Goal: Task Accomplishment & Management: Complete application form

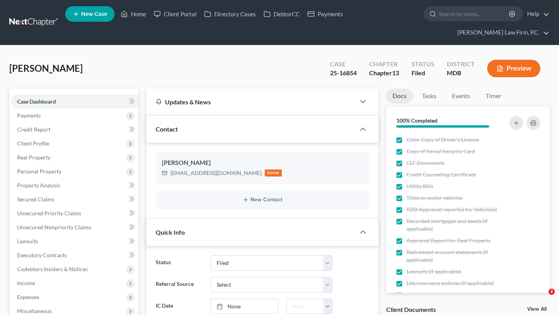
select select "6"
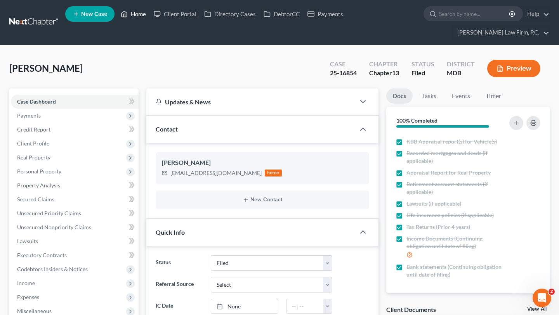
click at [150, 19] on link "Home" at bounding box center [133, 14] width 33 height 14
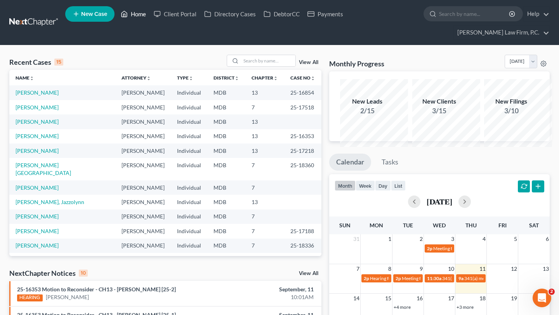
click at [150, 17] on link "Home" at bounding box center [133, 14] width 33 height 14
click at [150, 16] on link "Home" at bounding box center [133, 14] width 33 height 14
click at [241, 66] on input "search" at bounding box center [268, 60] width 54 height 11
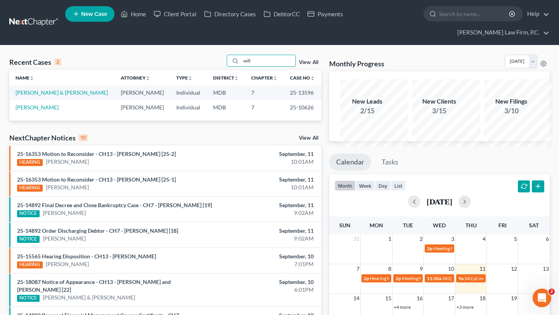
type input "will"
click at [107, 17] on span "New Case" at bounding box center [94, 14] width 26 height 6
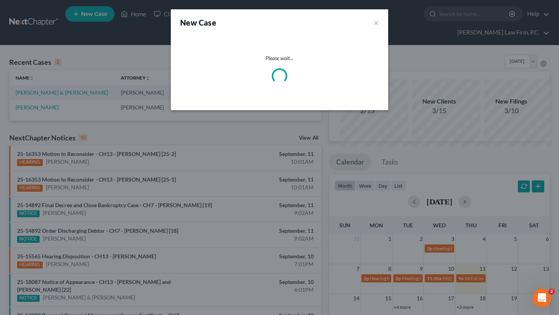
select select "38"
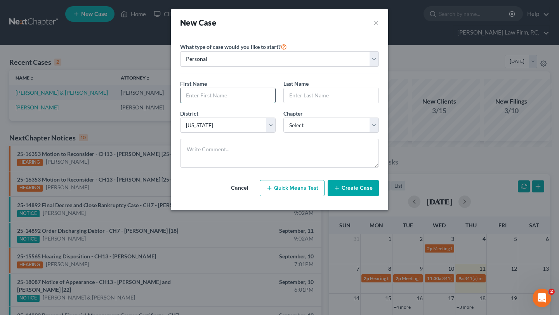
click at [241, 103] on input "text" at bounding box center [228, 95] width 95 height 15
type input "Willnie"
type input "[PERSON_NAME]"
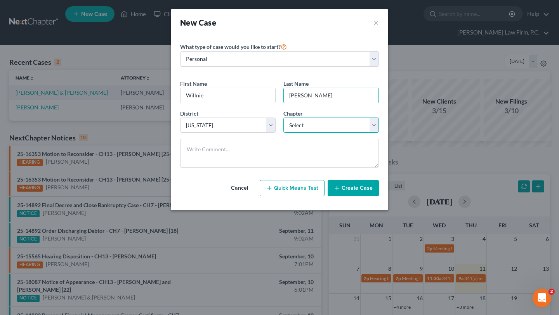
click at [316, 133] on select "Select 7 11 12 13" at bounding box center [332, 126] width 96 height 16
select select "0"
click at [284, 133] on select "Select 7 11 12 13" at bounding box center [332, 126] width 96 height 16
click at [364, 197] on button "Create Case" at bounding box center [353, 188] width 51 height 16
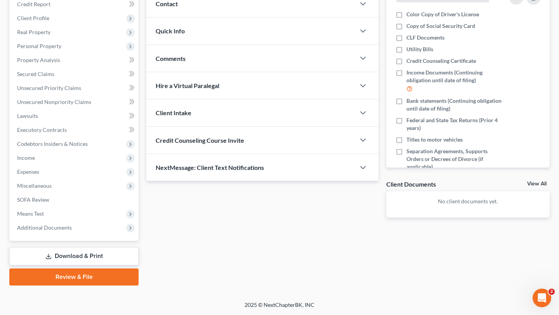
scroll to position [229, 0]
click at [227, 164] on span "NextMessage: Client Text Notifications" at bounding box center [210, 167] width 108 height 7
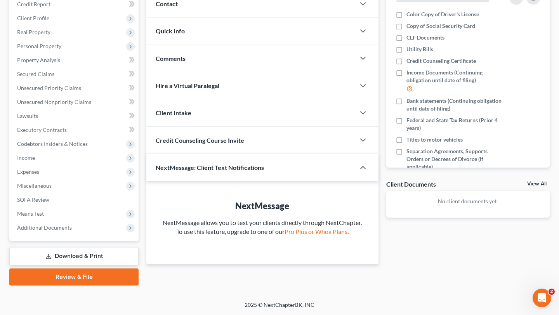
click at [230, 137] on span "Credit Counseling Course Invite" at bounding box center [200, 140] width 89 height 7
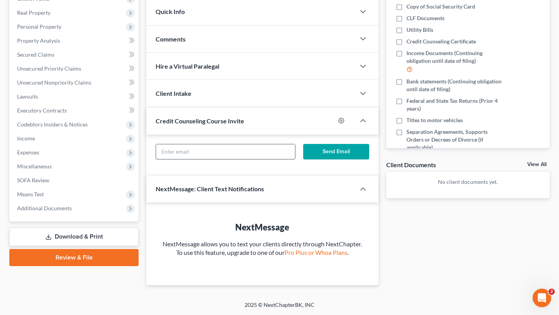
click at [242, 144] on input "text" at bounding box center [225, 151] width 139 height 15
paste input "[EMAIL_ADDRESS][DOMAIN_NAME]"
type input "[EMAIL_ADDRESS][DOMAIN_NAME]"
click at [338, 144] on button "Send Email" at bounding box center [336, 152] width 66 height 16
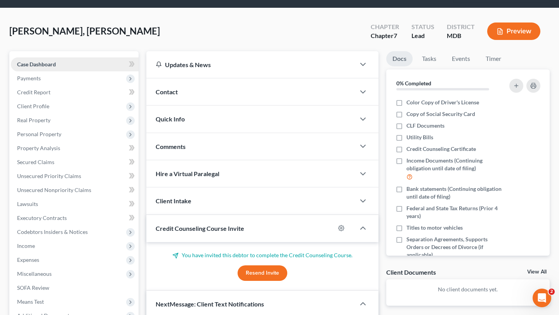
scroll to position [20, 0]
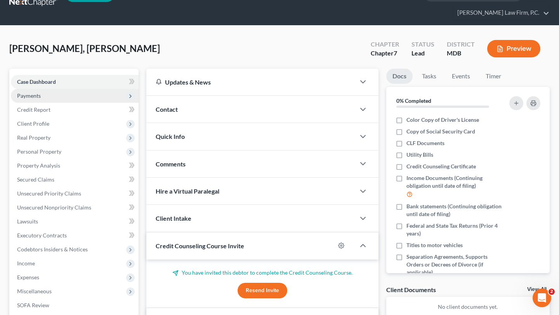
click at [77, 103] on span "Payments" at bounding box center [75, 96] width 128 height 14
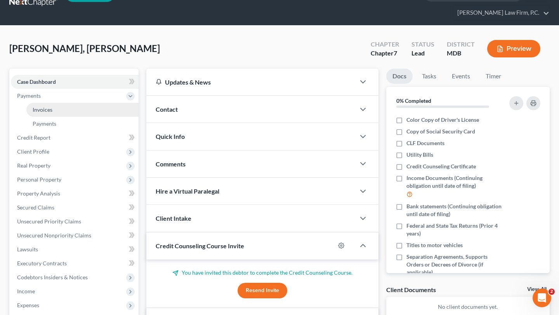
click at [75, 117] on link "Invoices" at bounding box center [82, 110] width 112 height 14
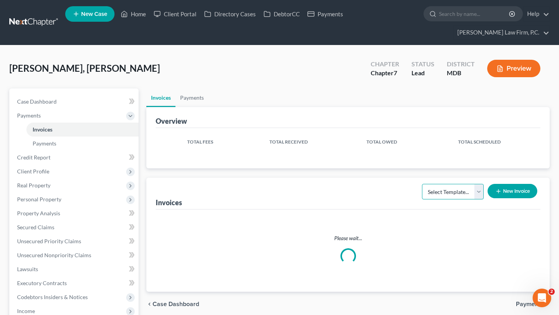
click at [438, 200] on select "Select Template..." at bounding box center [453, 192] width 62 height 16
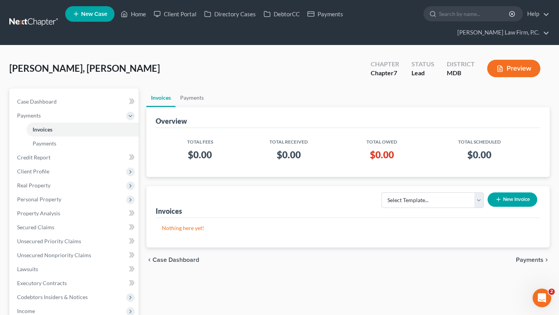
click at [437, 216] on div "Select Template... Individual Chapter 13 Bankruptcy Individual Chapter 7 Bankru…" at bounding box center [458, 203] width 166 height 26
click at [432, 208] on select "Select Template... Individual Chapter 13 Bankruptcy Individual Chapter 7 Bankru…" at bounding box center [433, 201] width 102 height 16
select select "1"
click at [382, 208] on select "Select Template... Individual Chapter 13 Bankruptcy Individual Chapter 7 Bankru…" at bounding box center [433, 201] width 102 height 16
click at [490, 207] on button "New Invoice" at bounding box center [513, 200] width 50 height 14
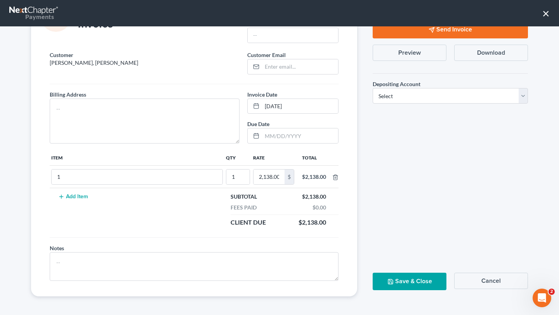
scroll to position [69, 0]
click at [162, 142] on textarea at bounding box center [145, 121] width 190 height 45
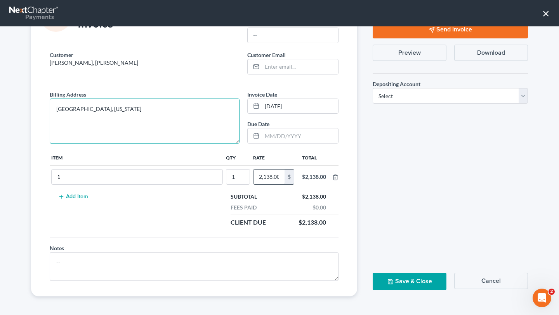
type textarea "[GEOGRAPHIC_DATA], [US_STATE]"
click at [254, 184] on input "2,138.00" at bounding box center [269, 177] width 31 height 15
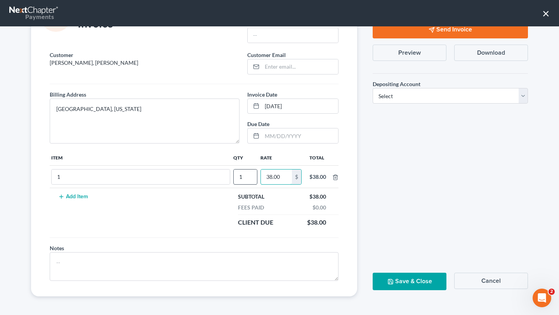
drag, startPoint x: 272, startPoint y: 202, endPoint x: 217, endPoint y: 199, distance: 55.2
click at [217, 188] on tr "1 1 38.00 $ $38.00" at bounding box center [194, 177] width 289 height 23
type input "850.00"
click at [391, 104] on select "Select Operation Trust" at bounding box center [450, 96] width 155 height 16
select select "1"
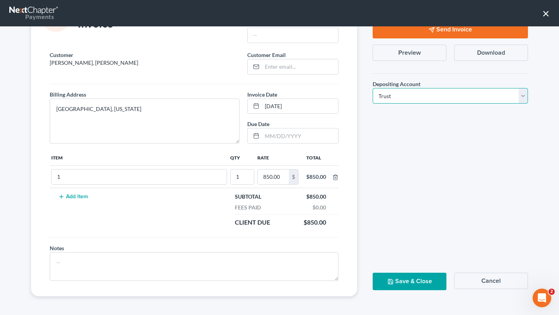
click at [373, 99] on select "Select Operation Trust" at bounding box center [450, 96] width 155 height 16
click at [289, 64] on input "email" at bounding box center [300, 66] width 76 height 15
paste input "[EMAIL_ADDRESS][DOMAIN_NAME]"
type input "[EMAIL_ADDRESS][DOMAIN_NAME]"
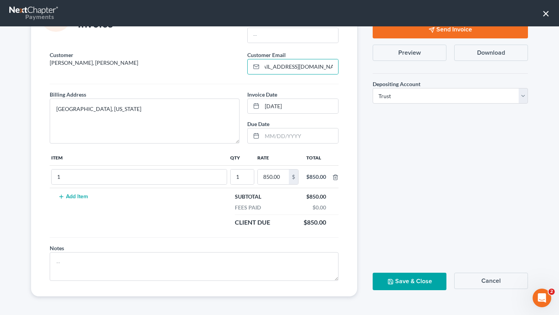
click at [402, 275] on button "Save & Close" at bounding box center [410, 281] width 74 height 17
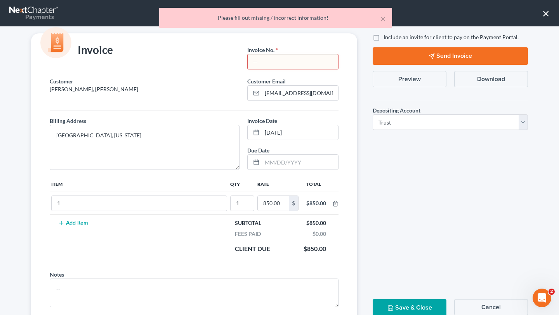
scroll to position [9, 0]
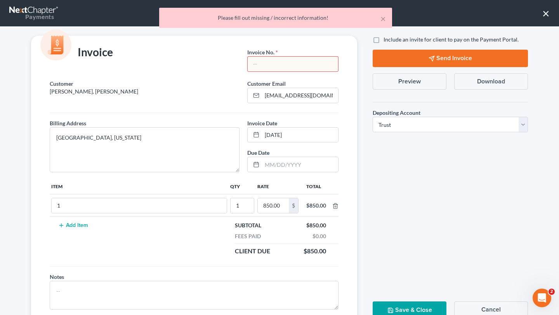
click at [294, 71] on input "text" at bounding box center [293, 64] width 90 height 15
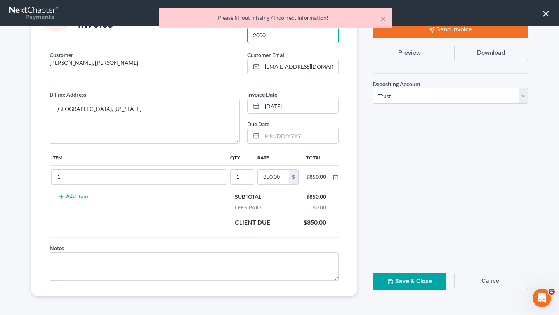
scroll to position [110, 0]
type input "2000"
click at [413, 284] on button "Save & Close" at bounding box center [410, 281] width 74 height 17
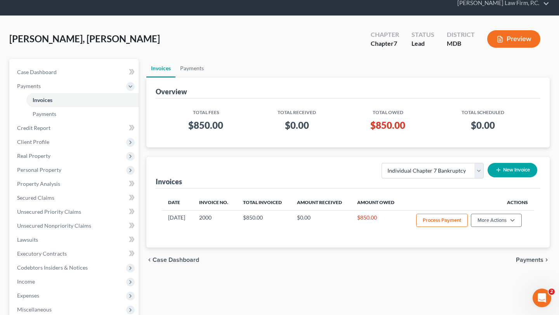
scroll to position [67, 0]
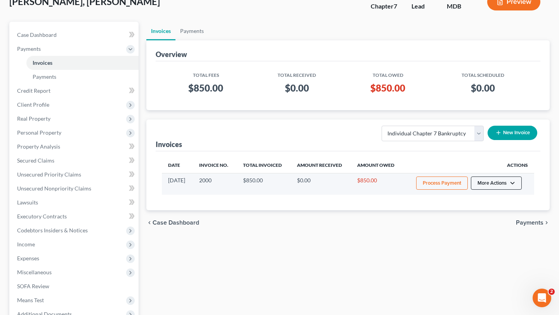
click at [495, 190] on button "More Actions" at bounding box center [496, 183] width 51 height 13
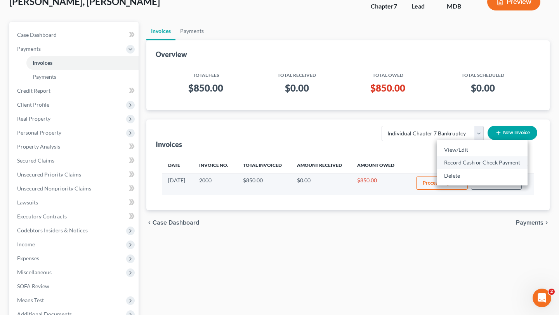
click at [461, 169] on link "Record Cash or Check Payment" at bounding box center [482, 162] width 91 height 13
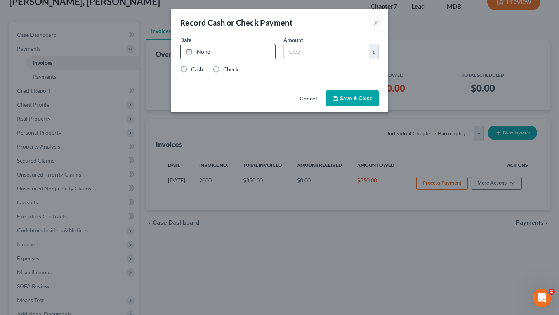
type input "[DATE]"
click at [190, 59] on link "None" at bounding box center [228, 51] width 95 height 15
click at [312, 59] on input "text" at bounding box center [326, 51] width 85 height 15
type input "300.0"
click at [223, 73] on label "Check" at bounding box center [230, 70] width 15 height 8
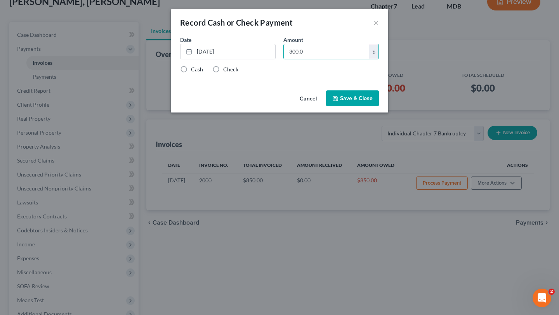
click at [226, 71] on input "Check" at bounding box center [228, 68] width 5 height 5
radio input "true"
click at [378, 107] on button "Save & Close" at bounding box center [352, 98] width 53 height 16
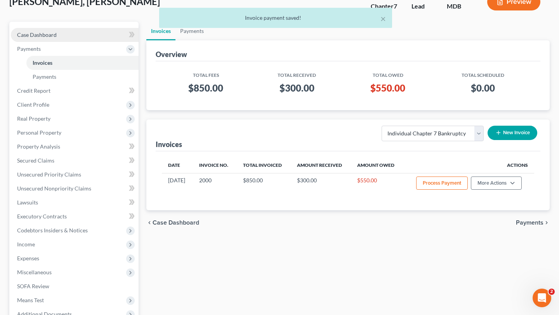
click at [42, 38] on span "Case Dashboard" at bounding box center [37, 34] width 40 height 7
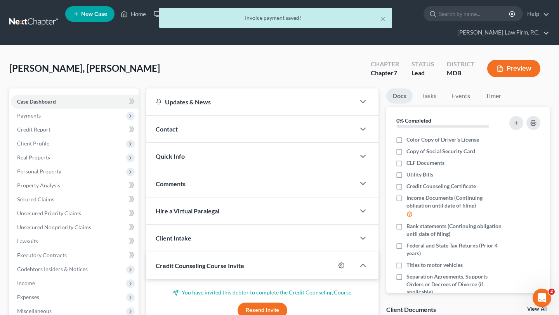
click at [151, 22] on div "× Invoice payment saved!" at bounding box center [275, 20] width 559 height 24
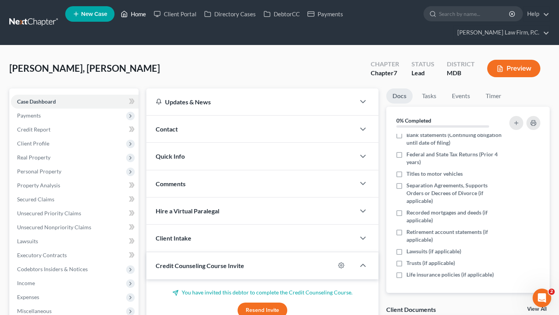
click at [150, 20] on link "Home" at bounding box center [133, 14] width 33 height 14
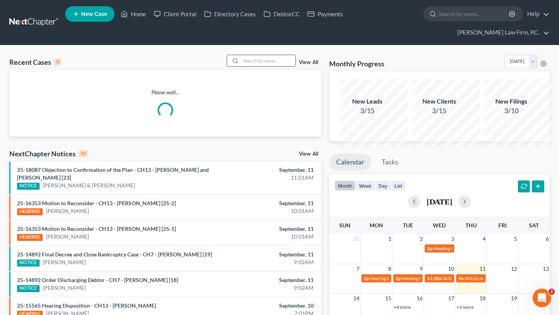
click at [241, 66] on input "search" at bounding box center [268, 60] width 54 height 11
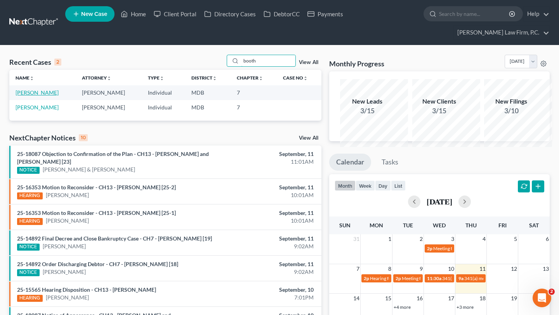
type input "booth"
click at [34, 96] on link "[PERSON_NAME]" at bounding box center [37, 92] width 43 height 7
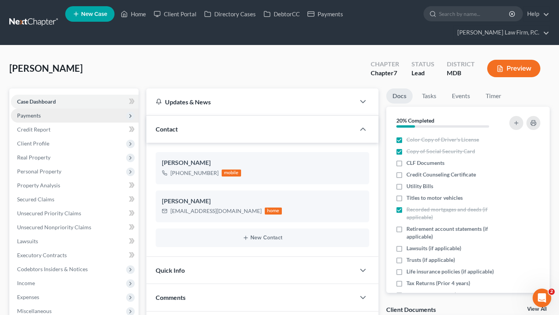
click at [66, 123] on span "Payments" at bounding box center [75, 116] width 128 height 14
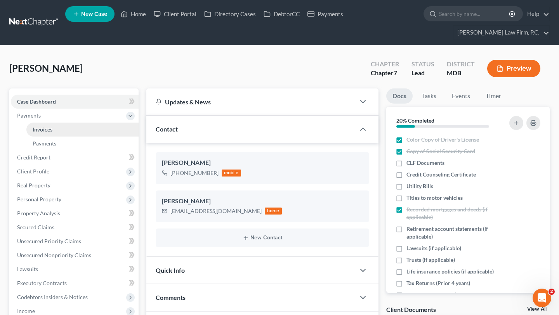
click at [74, 137] on link "Invoices" at bounding box center [82, 130] width 112 height 14
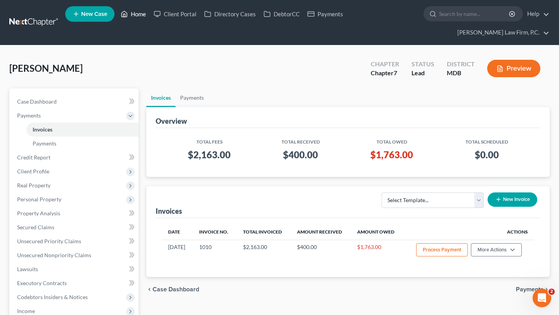
click at [150, 12] on link "Home" at bounding box center [133, 14] width 33 height 14
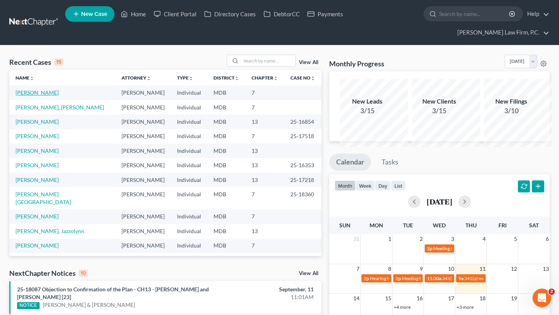
click at [46, 96] on link "[PERSON_NAME]" at bounding box center [37, 92] width 43 height 7
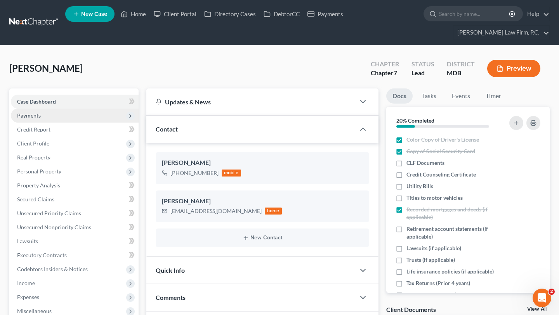
click at [58, 123] on span "Payments" at bounding box center [75, 116] width 128 height 14
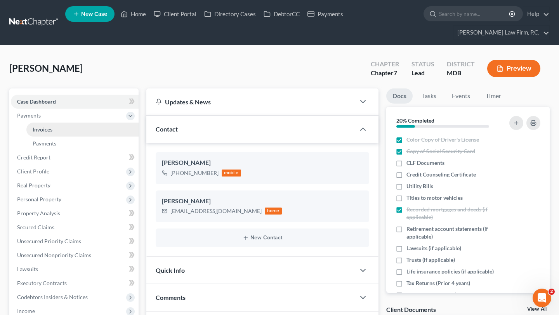
click at [68, 137] on link "Invoices" at bounding box center [82, 130] width 112 height 14
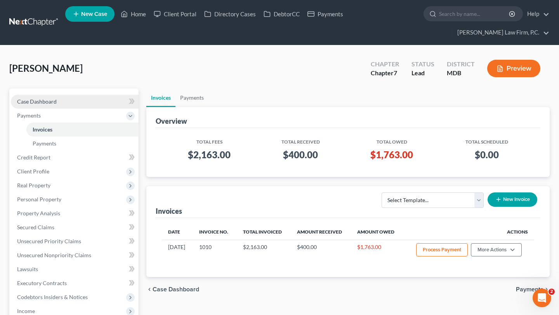
click at [57, 105] on span "Case Dashboard" at bounding box center [37, 101] width 40 height 7
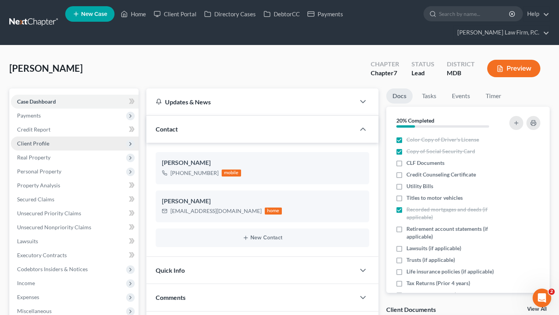
click at [49, 147] on span "Client Profile" at bounding box center [33, 143] width 32 height 7
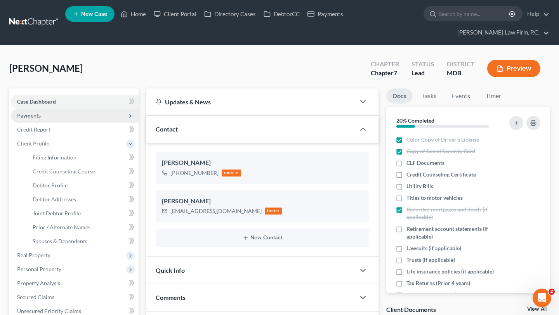
click at [49, 123] on span "Payments" at bounding box center [75, 116] width 128 height 14
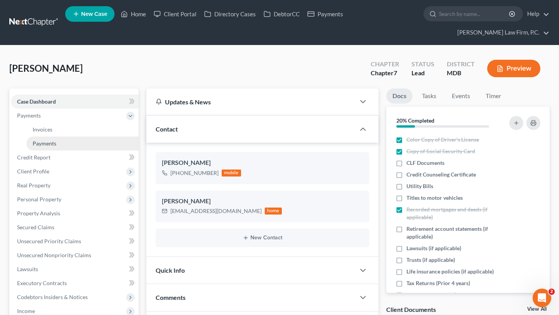
click at [54, 147] on span "Payments" at bounding box center [45, 143] width 24 height 7
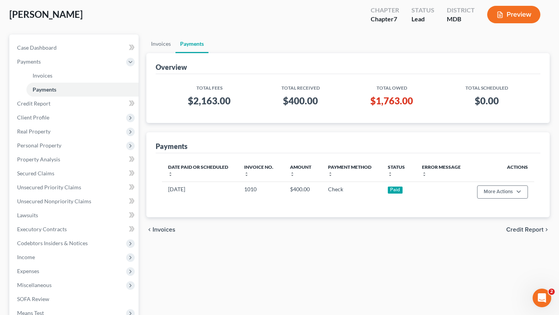
scroll to position [56, 0]
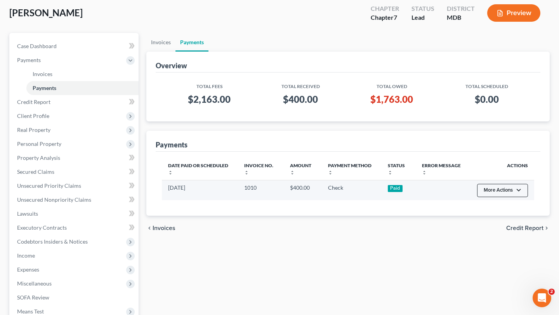
click at [477, 197] on button "More Actions" at bounding box center [502, 190] width 51 height 13
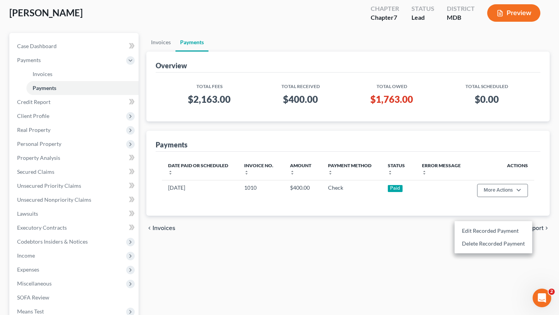
click at [425, 241] on div "chevron_left Invoices Credit Report chevron_right" at bounding box center [348, 228] width 404 height 25
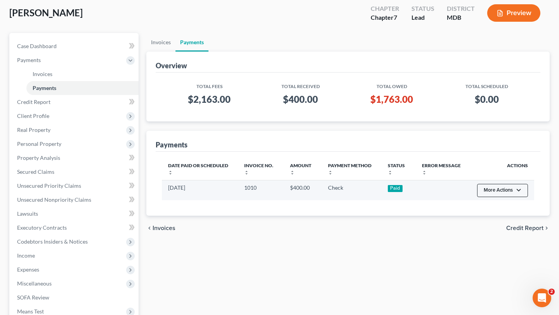
click at [495, 197] on button "More Actions" at bounding box center [502, 190] width 51 height 13
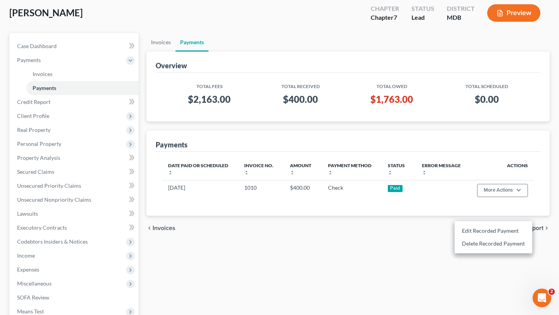
click at [410, 241] on div "chevron_left Invoices Credit Report chevron_right" at bounding box center [348, 228] width 404 height 25
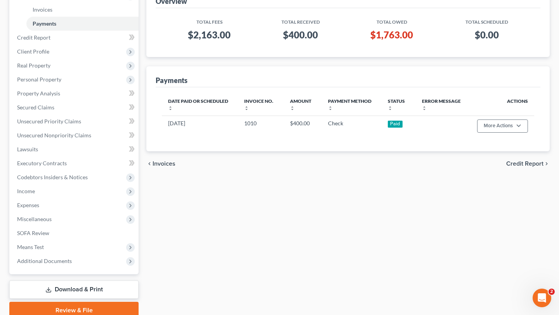
scroll to position [138, 0]
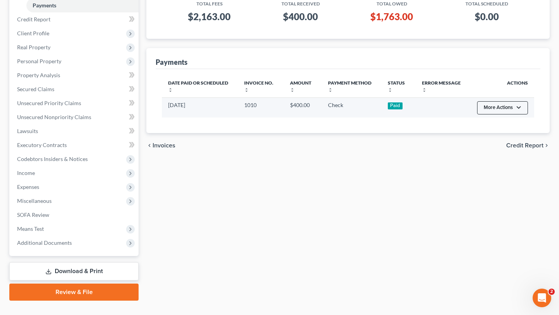
click at [486, 115] on button "More Actions" at bounding box center [502, 107] width 51 height 13
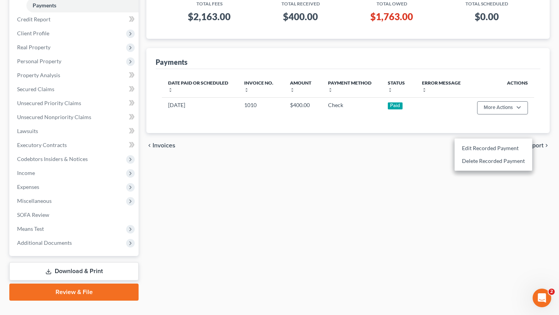
click at [449, 244] on div "Invoices Payments Overview Total Fees Total Received Total Owed Total Scheduled…" at bounding box center [348, 125] width 411 height 351
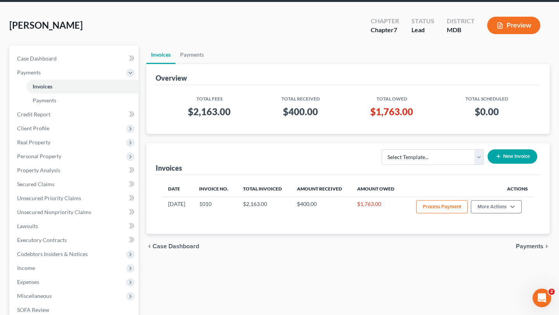
scroll to position [59, 0]
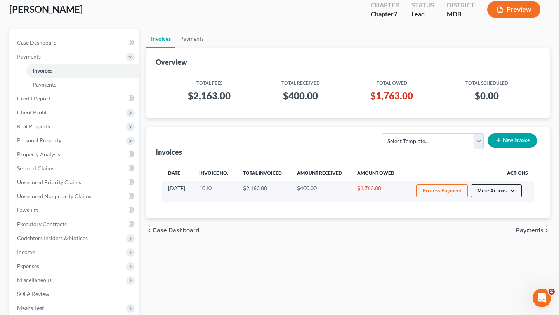
click at [498, 198] on button "More Actions" at bounding box center [496, 190] width 51 height 13
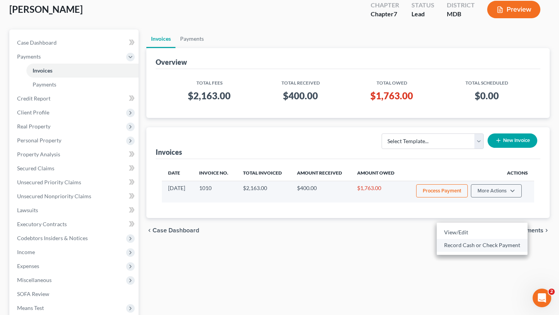
click at [486, 252] on link "Record Cash or Check Payment" at bounding box center [482, 245] width 91 height 13
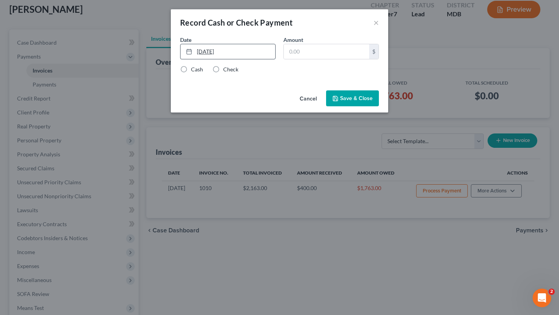
click at [202, 59] on link "[DATE]" at bounding box center [228, 51] width 95 height 15
click at [317, 59] on input "text" at bounding box center [326, 51] width 85 height 15
type input "1,200.00"
click at [223, 73] on label "Check" at bounding box center [230, 70] width 15 height 8
click at [226, 71] on input "Check" at bounding box center [228, 68] width 5 height 5
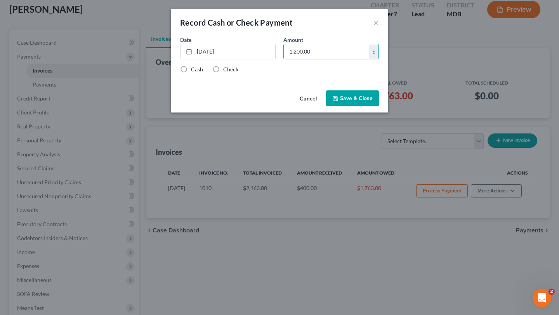
radio input "true"
click at [379, 107] on button "Save & Close" at bounding box center [352, 98] width 53 height 16
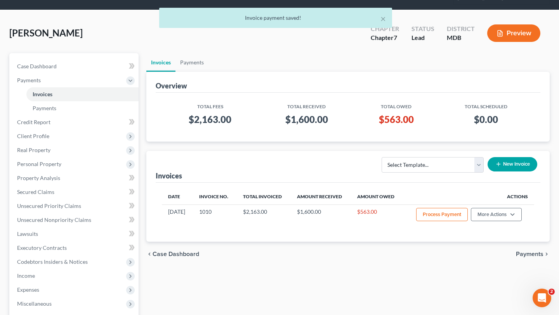
scroll to position [0, 0]
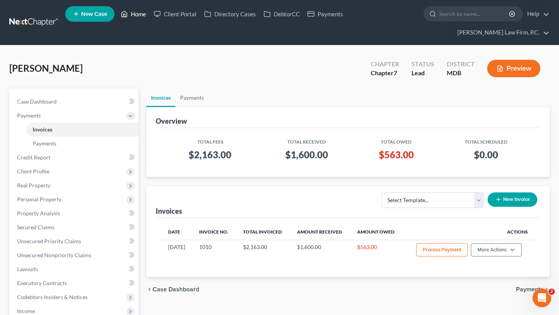
click at [150, 12] on link "Home" at bounding box center [133, 14] width 33 height 14
click at [107, 13] on span "New Case" at bounding box center [94, 14] width 26 height 6
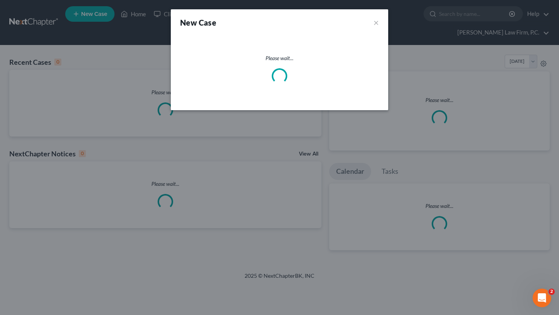
select select "38"
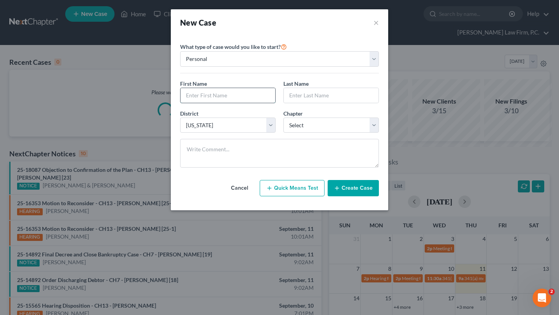
click at [233, 103] on input "text" at bounding box center [228, 95] width 95 height 15
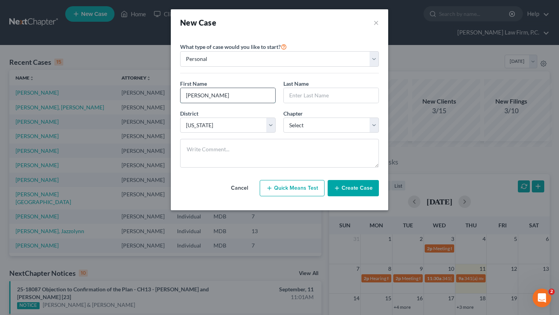
type input "[PERSON_NAME]"
select select "67"
click at [336, 103] on input "text" at bounding box center [331, 95] width 95 height 15
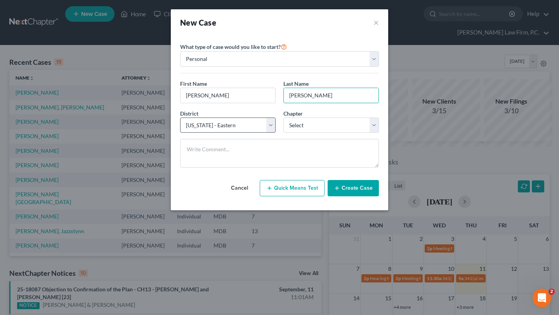
type input "[PERSON_NAME]"
click at [216, 133] on select "Select [US_STATE] - [GEOGRAPHIC_DATA] [US_STATE] - [GEOGRAPHIC_DATA][US_STATE] …" at bounding box center [228, 126] width 96 height 16
select select "38"
click at [180, 133] on select "Select [US_STATE] - [GEOGRAPHIC_DATA] [US_STATE] - [GEOGRAPHIC_DATA][US_STATE] …" at bounding box center [228, 126] width 96 height 16
click at [342, 139] on div "District * Select [US_STATE] - [GEOGRAPHIC_DATA] [US_STATE] - [GEOGRAPHIC_DATA]…" at bounding box center [279, 125] width 207 height 30
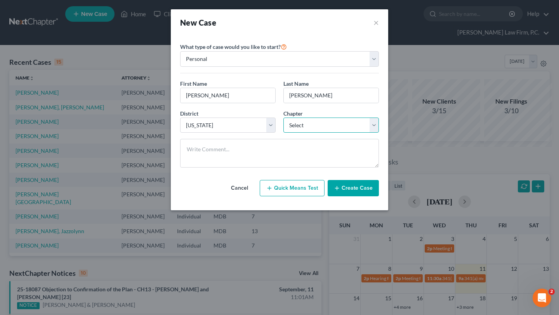
click at [339, 133] on select "Select 7 11 12 13" at bounding box center [332, 126] width 96 height 16
select select "0"
click at [284, 133] on select "Select 7 11 12 13" at bounding box center [332, 126] width 96 height 16
click at [361, 197] on button "Create Case" at bounding box center [353, 188] width 51 height 16
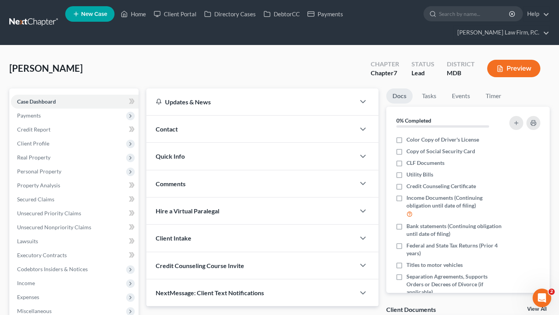
click at [194, 143] on div "Contact" at bounding box center [250, 129] width 209 height 27
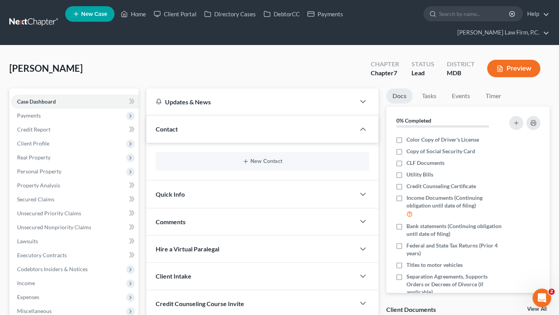
click at [172, 133] on span "Contact" at bounding box center [167, 128] width 22 height 7
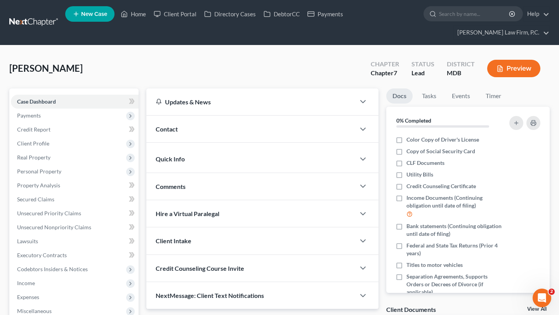
click at [233, 172] on div "Quick Info" at bounding box center [250, 159] width 209 height 27
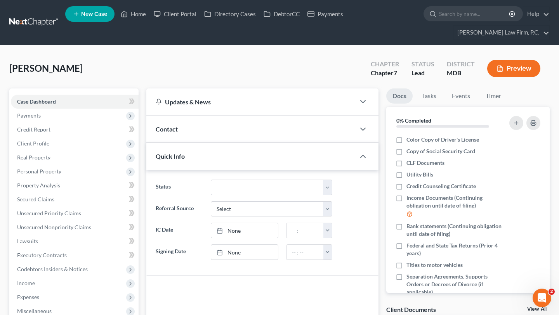
click at [200, 143] on div "Contact" at bounding box center [250, 129] width 209 height 27
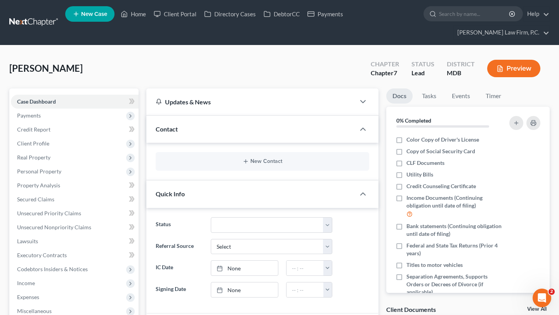
click at [228, 171] on div "New Contact" at bounding box center [263, 161] width 214 height 19
click at [256, 171] on div "New Contact" at bounding box center [263, 161] width 214 height 19
click at [256, 165] on button "New Contact" at bounding box center [262, 161] width 201 height 6
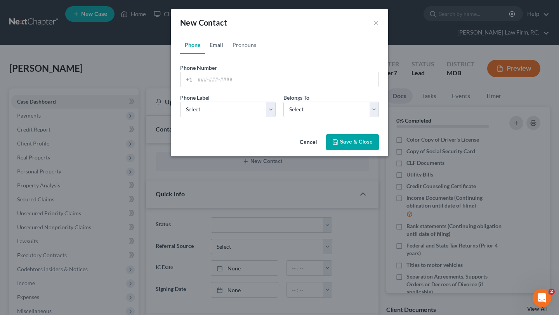
click at [205, 54] on link "Email" at bounding box center [216, 45] width 23 height 19
click at [213, 87] on input "email" at bounding box center [287, 79] width 184 height 15
paste input "[EMAIL_ADDRESS][DOMAIN_NAME]"
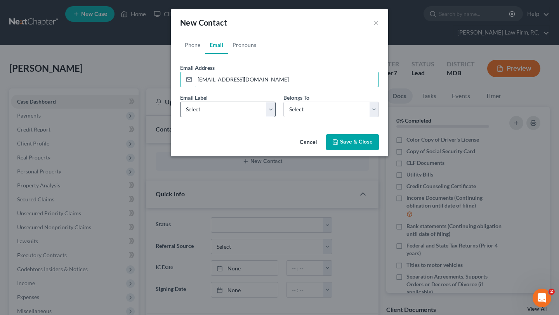
type input "[EMAIL_ADDRESS][DOMAIN_NAME]"
click at [216, 117] on select "Select Home Work Other" at bounding box center [228, 110] width 96 height 16
select select "0"
click at [180, 117] on select "Select Home Work Other" at bounding box center [228, 110] width 96 height 16
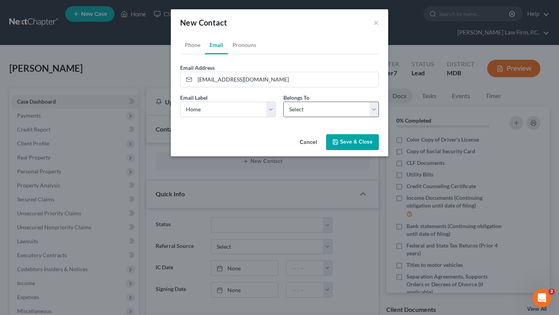
click at [300, 117] on select "Select Client Other" at bounding box center [332, 110] width 96 height 16
select select "0"
click at [284, 117] on select "Select Client Other" at bounding box center [332, 110] width 96 height 16
click at [355, 151] on button "Save & Close" at bounding box center [352, 142] width 53 height 16
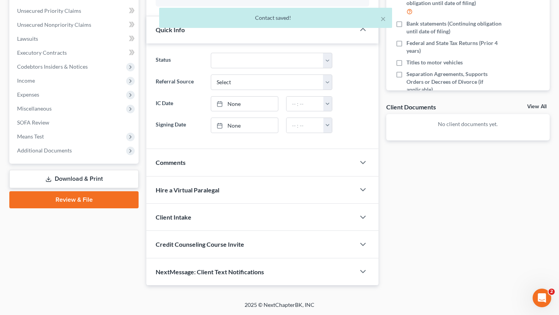
scroll to position [333, 0]
click at [222, 241] on span "Credit Counseling Course Invite" at bounding box center [200, 244] width 89 height 7
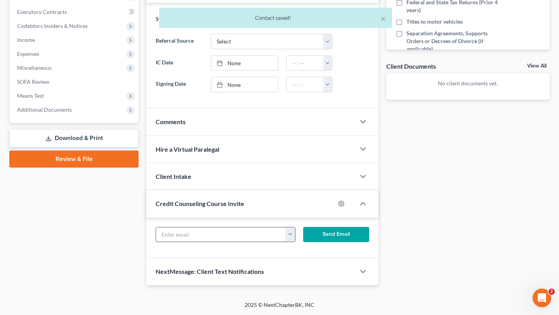
click at [232, 242] on input "text" at bounding box center [221, 235] width 130 height 15
paste input "[EMAIL_ADDRESS][DOMAIN_NAME]"
type input "[EMAIL_ADDRESS][DOMAIN_NAME]"
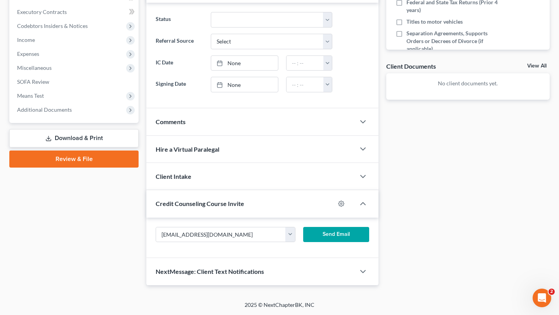
click at [347, 228] on button "Send Email" at bounding box center [336, 235] width 66 height 16
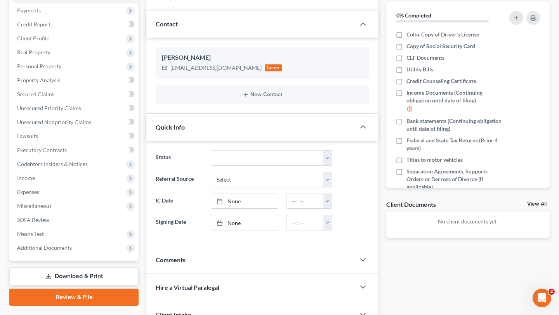
scroll to position [0, 0]
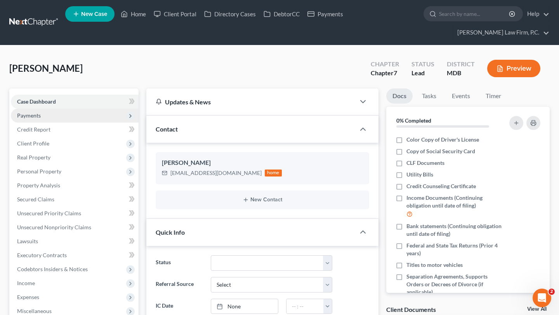
click at [69, 123] on span "Payments" at bounding box center [75, 116] width 128 height 14
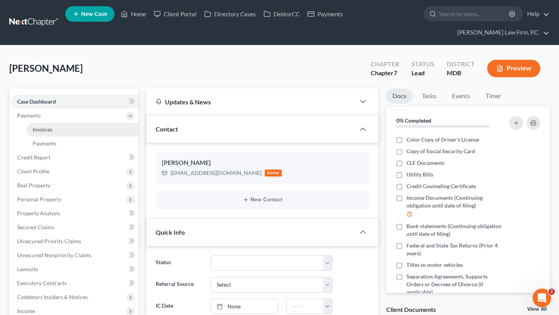
click at [65, 137] on link "Invoices" at bounding box center [82, 130] width 112 height 14
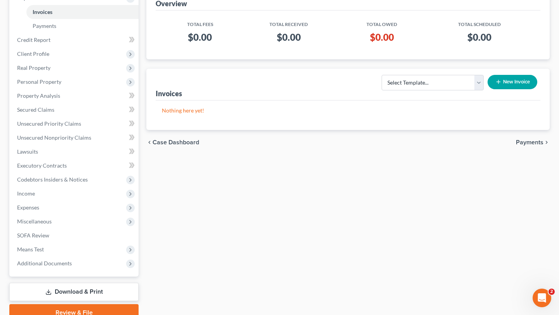
scroll to position [126, 0]
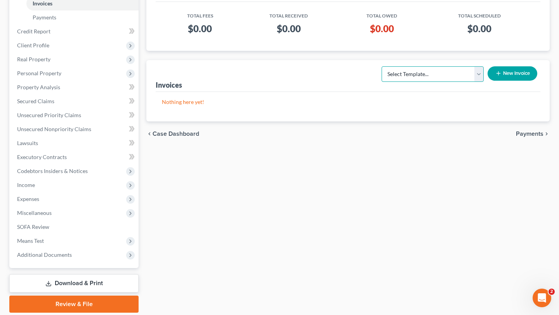
click at [411, 82] on select "Select Template... Individual Chapter 13 Bankruptcy Individual Chapter 7 Bankru…" at bounding box center [433, 74] width 102 height 16
select select "1"
click at [382, 82] on select "Select Template... Individual Chapter 13 Bankruptcy Individual Chapter 7 Bankru…" at bounding box center [433, 74] width 102 height 16
click at [500, 81] on button "New Invoice" at bounding box center [513, 73] width 50 height 14
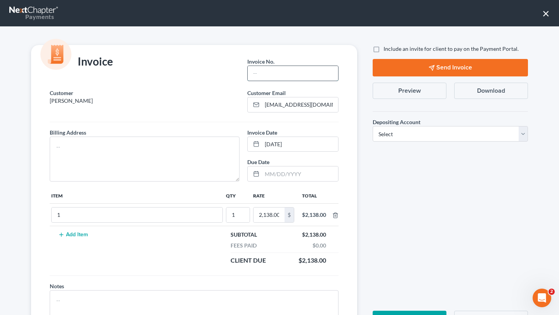
click at [286, 81] on input "text" at bounding box center [293, 73] width 90 height 15
type input "2001"
click at [135, 182] on textarea at bounding box center [145, 159] width 190 height 45
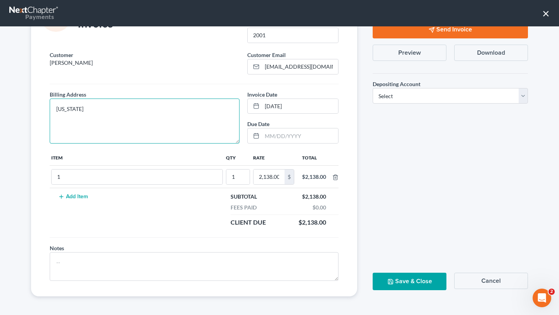
scroll to position [89, 0]
type textarea "[US_STATE]"
click at [254, 177] on input "2,138.00" at bounding box center [269, 177] width 31 height 15
click at [254, 179] on input "2,138.00" at bounding box center [269, 177] width 31 height 15
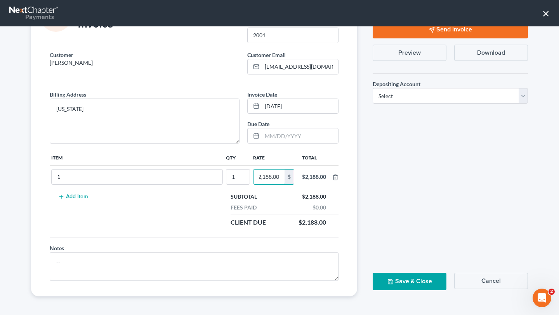
type input "2,188.00"
click at [396, 189] on div "Include an invite for client to pay on the Payment Portal. Send Invoice Preview…" at bounding box center [450, 152] width 171 height 290
click at [412, 88] on select "Select Operation Trust" at bounding box center [450, 96] width 155 height 16
select select "1"
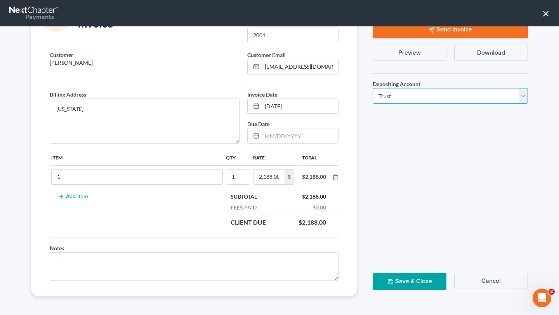
click at [373, 88] on select "Select Operation Trust" at bounding box center [450, 96] width 155 height 16
click at [397, 275] on button "Save & Close" at bounding box center [410, 281] width 74 height 17
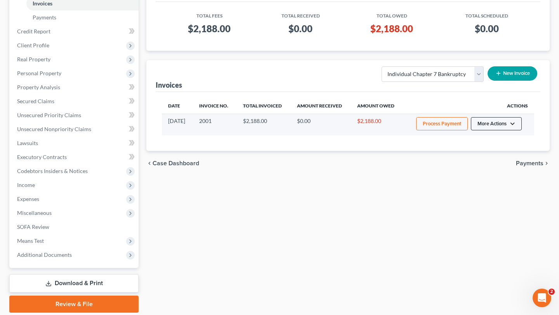
click at [493, 130] on button "More Actions" at bounding box center [496, 123] width 51 height 13
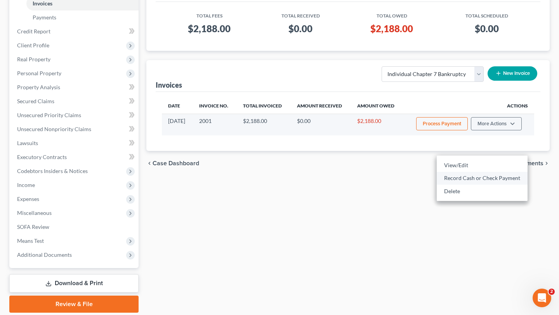
click at [482, 185] on link "Record Cash or Check Payment" at bounding box center [482, 178] width 91 height 13
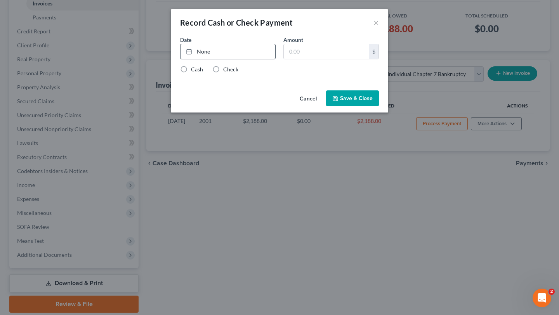
click at [207, 59] on link "None" at bounding box center [228, 51] width 95 height 15
click at [309, 59] on input "text" at bounding box center [326, 51] width 85 height 15
type input "400.00"
click at [223, 73] on label "Check" at bounding box center [230, 70] width 15 height 8
click at [226, 71] on input "Check" at bounding box center [228, 68] width 5 height 5
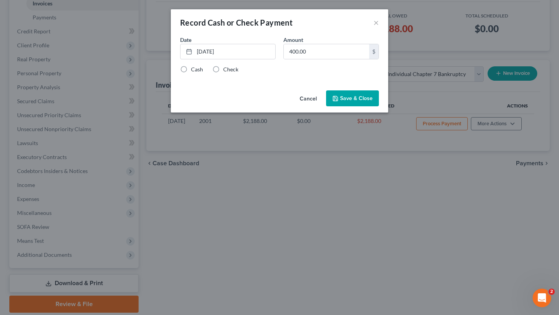
radio input "true"
click at [378, 107] on button "Save & Close" at bounding box center [352, 98] width 53 height 16
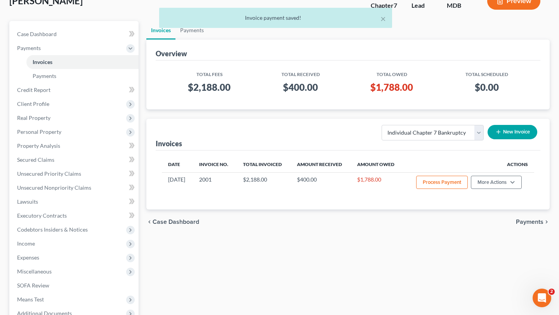
scroll to position [0, 0]
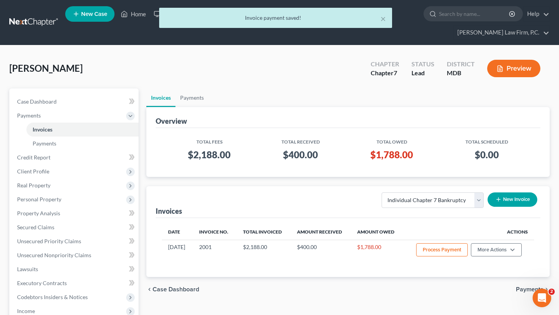
click at [155, 19] on div "× Invoice payment saved!" at bounding box center [275, 20] width 559 height 24
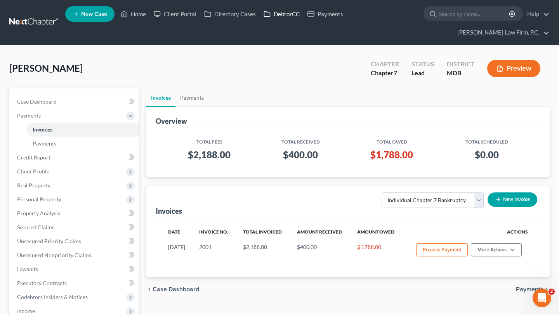
click at [304, 17] on link "DebtorCC" at bounding box center [282, 14] width 44 height 14
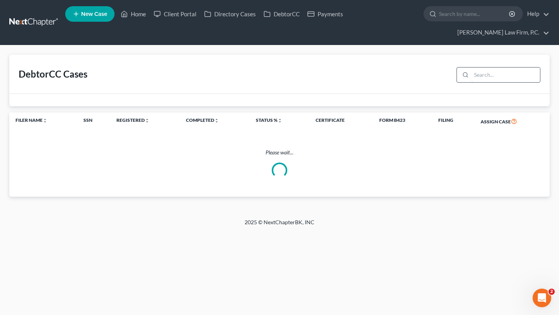
click at [479, 82] on input "search" at bounding box center [506, 75] width 69 height 15
type input "[PERSON_NAME]"
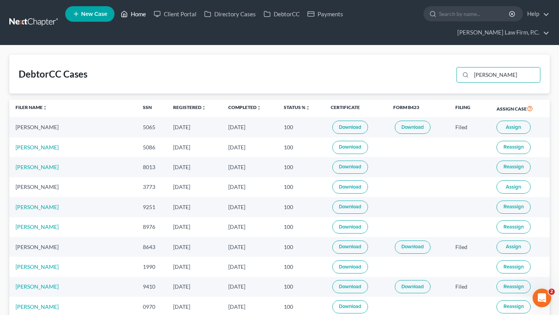
click at [150, 20] on link "Home" at bounding box center [133, 14] width 33 height 14
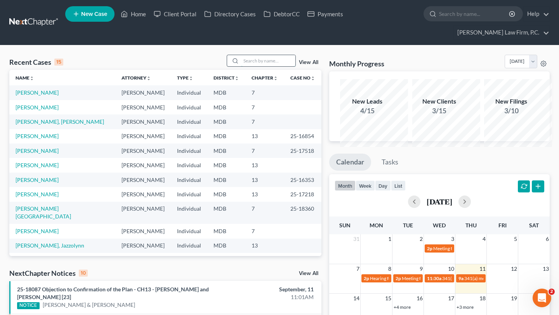
click at [241, 66] on input "search" at bounding box center [268, 60] width 54 height 11
type input "[PERSON_NAME]"
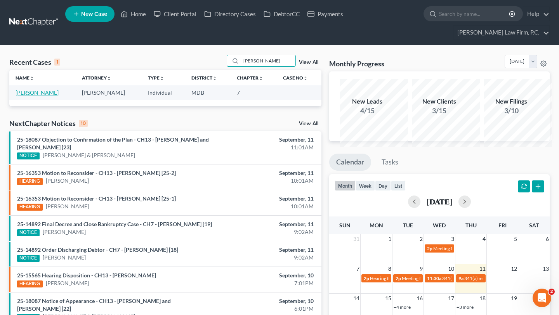
click at [40, 96] on link "[PERSON_NAME]" at bounding box center [37, 92] width 43 height 7
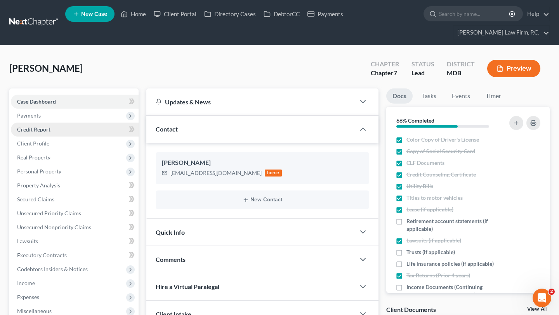
click at [50, 133] on span "Credit Report" at bounding box center [33, 129] width 33 height 7
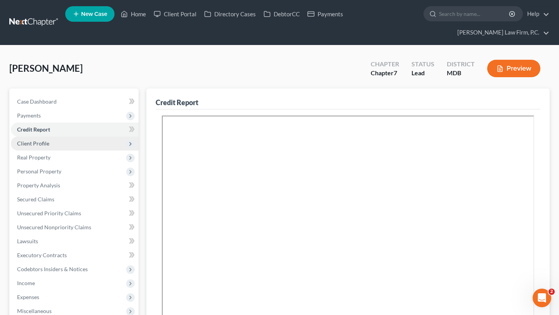
click at [74, 151] on span "Client Profile" at bounding box center [75, 144] width 128 height 14
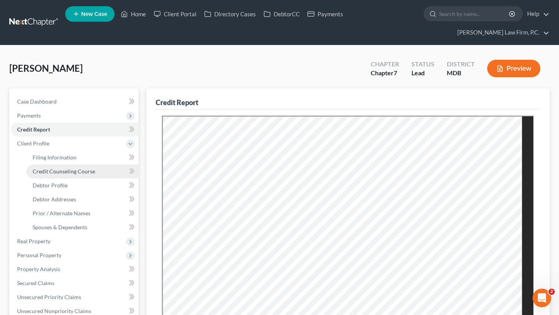
click at [90, 175] on span "Credit Counseling Course" at bounding box center [64, 171] width 63 height 7
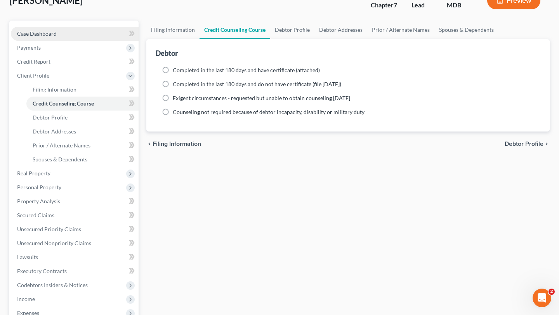
click at [69, 41] on link "Case Dashboard" at bounding box center [75, 34] width 128 height 14
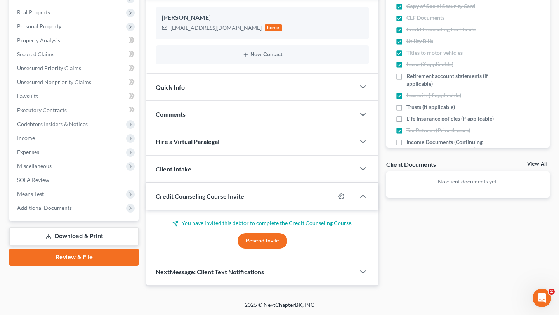
scroll to position [202, 0]
click at [255, 249] on button "Resend Invite" at bounding box center [263, 241] width 50 height 16
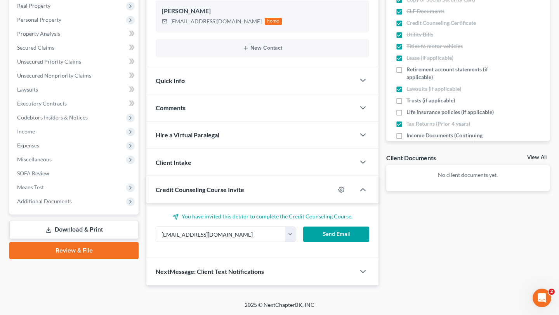
click at [318, 242] on button "Send Email" at bounding box center [336, 235] width 66 height 16
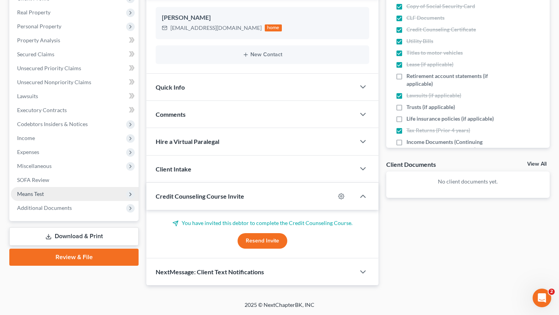
scroll to position [138, 0]
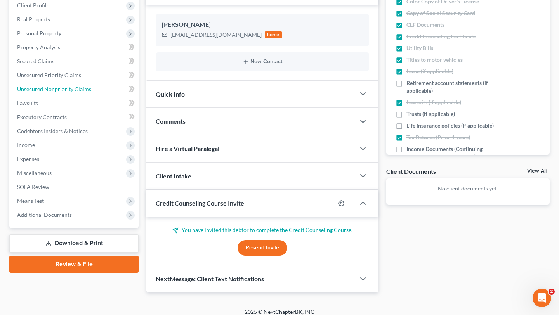
click at [77, 92] on span "Unsecured Nonpriority Claims" at bounding box center [54, 89] width 74 height 7
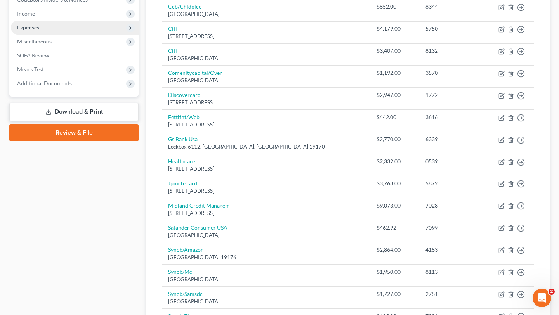
scroll to position [216, 0]
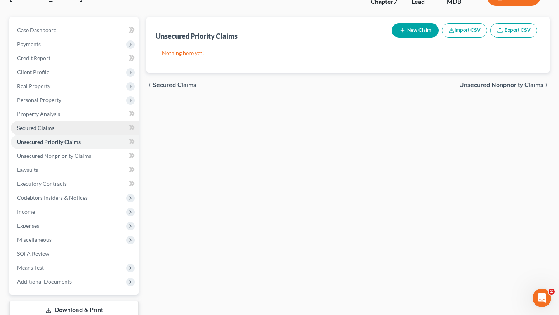
click at [54, 131] on span "Secured Claims" at bounding box center [35, 128] width 37 height 7
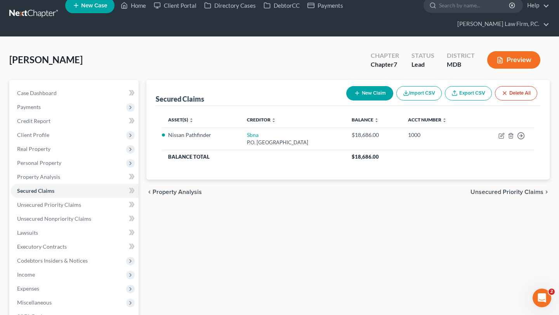
scroll to position [10, 0]
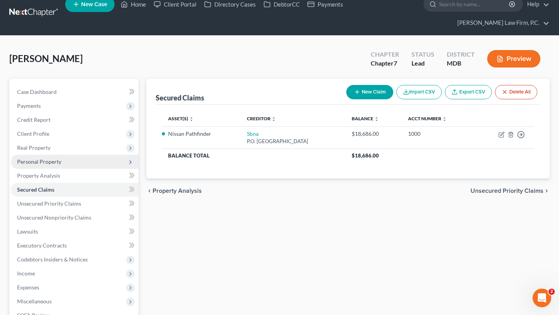
click at [61, 165] on span "Personal Property" at bounding box center [39, 161] width 44 height 7
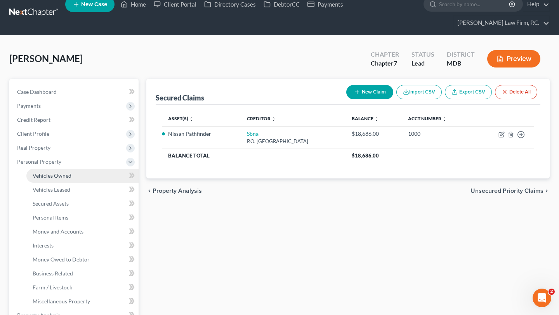
click at [61, 183] on link "Vehicles Owned" at bounding box center [82, 176] width 112 height 14
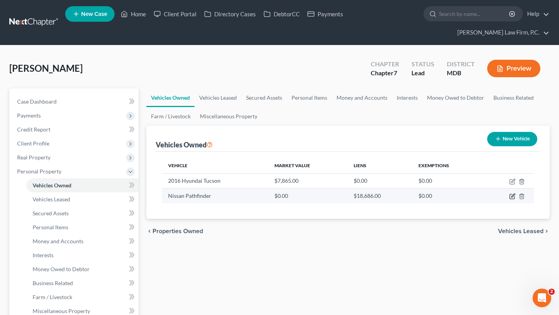
click at [510, 200] on icon "button" at bounding box center [513, 196] width 6 height 6
select select "0"
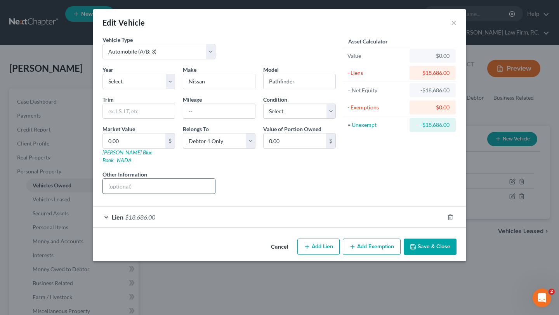
click at [149, 194] on input "text" at bounding box center [159, 186] width 112 height 15
type input "Vehicle kept at debtor's primary residence, owned solely by the Debtor; trade i…"
click at [457, 255] on button "Save & Close" at bounding box center [430, 247] width 53 height 16
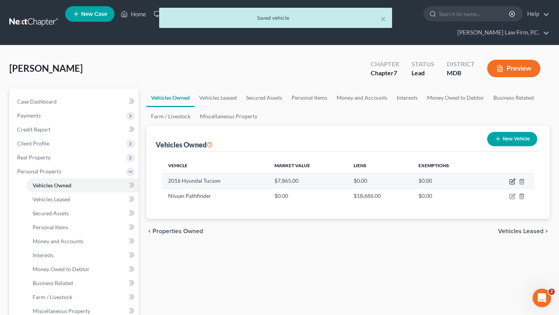
click at [510, 185] on icon "button" at bounding box center [513, 182] width 6 height 6
select select "0"
select select "10"
select select "2"
select select "0"
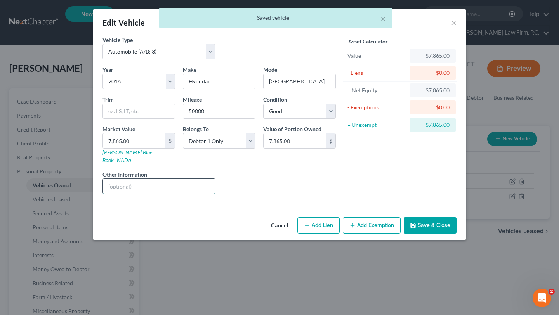
click at [159, 194] on input "text" at bounding box center [159, 186] width 112 height 15
type input "Vehicle kept at debtor's primary residence, owned solely by the Debtor; trade i…"
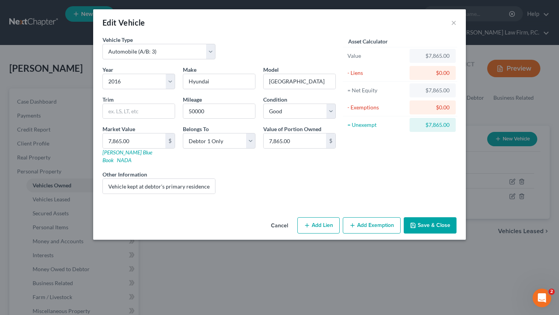
click at [457, 234] on button "Save & Close" at bounding box center [430, 225] width 53 height 16
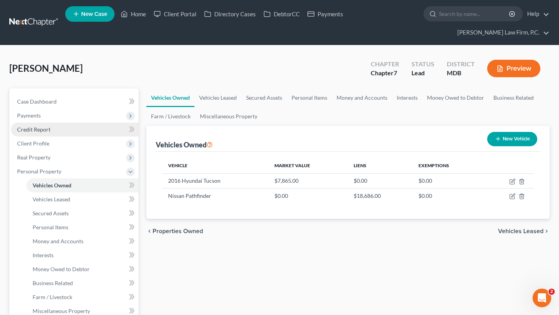
click at [50, 133] on span "Credit Report" at bounding box center [33, 129] width 33 height 7
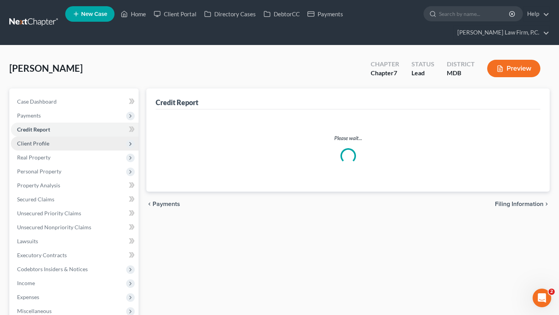
click at [64, 151] on span "Client Profile" at bounding box center [75, 144] width 128 height 14
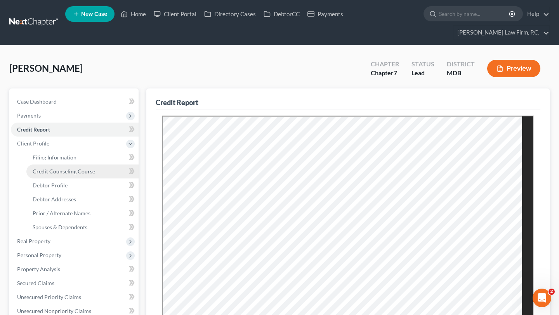
click at [67, 175] on span "Credit Counseling Course" at bounding box center [64, 171] width 63 height 7
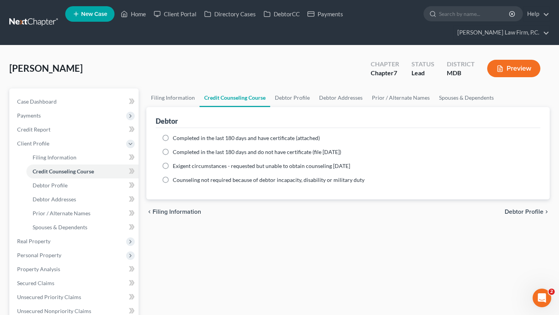
click at [235, 141] on span "Completed in the last 180 days and have certificate (attached)" at bounding box center [246, 138] width 147 height 7
click at [181, 139] on input "Completed in the last 180 days and have certificate (attached)" at bounding box center [178, 136] width 5 height 5
radio input "true"
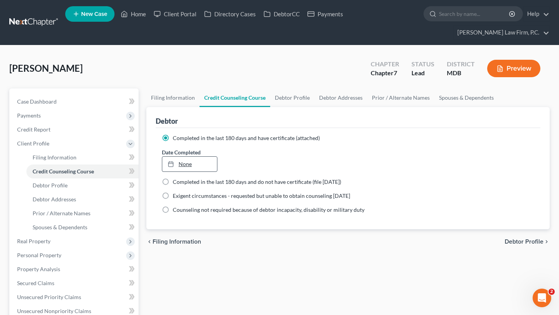
type input "[DATE]"
click at [205, 172] on link "None" at bounding box center [189, 164] width 55 height 15
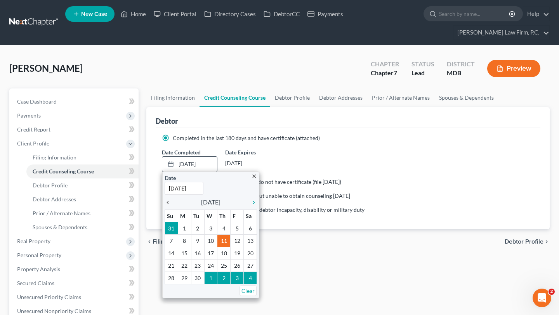
click at [175, 206] on icon "chevron_left" at bounding box center [170, 203] width 10 height 6
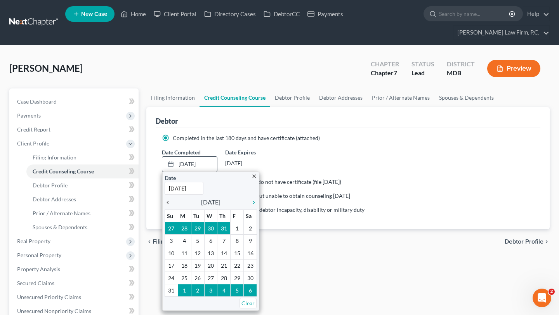
click at [174, 206] on icon "chevron_left" at bounding box center [170, 203] width 10 height 6
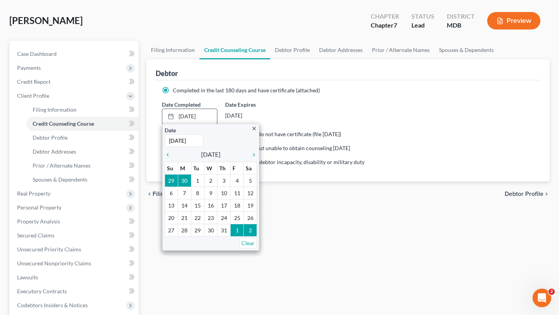
scroll to position [66, 0]
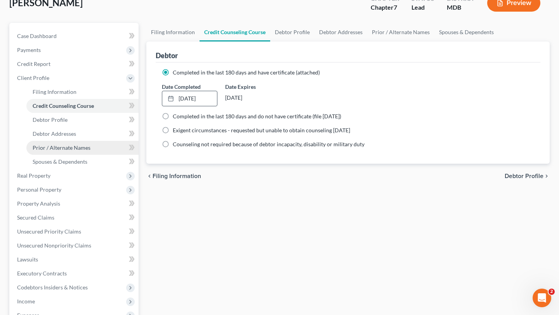
click at [54, 155] on link "Prior / Alternate Names" at bounding box center [82, 148] width 112 height 14
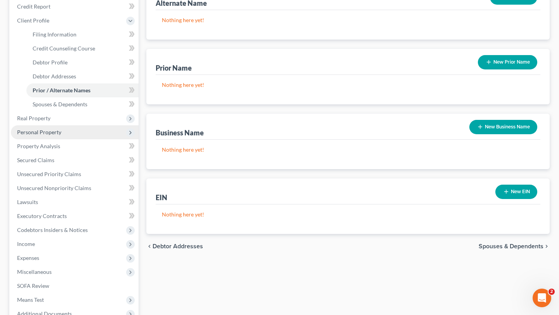
scroll to position [124, 0]
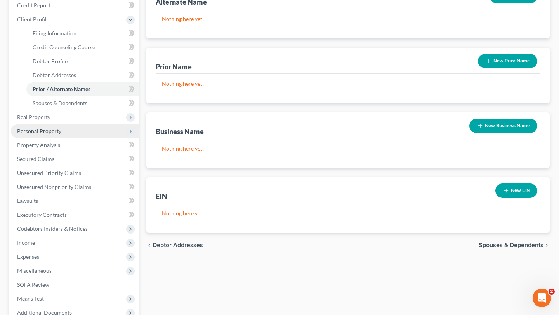
click at [61, 134] on span "Personal Property" at bounding box center [39, 131] width 44 height 7
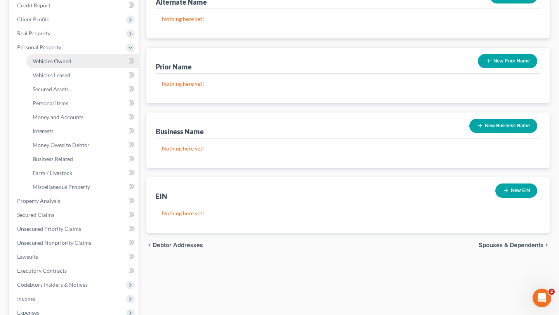
click at [70, 64] on span "Vehicles Owned" at bounding box center [52, 61] width 39 height 7
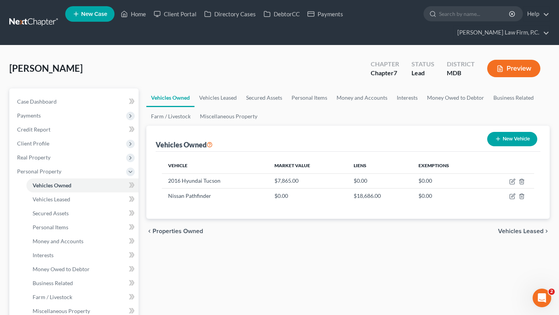
click at [240, 86] on div "[PERSON_NAME] Upgraded Chapter Chapter 7 Status Lead District MDB Preview" at bounding box center [279, 72] width 541 height 34
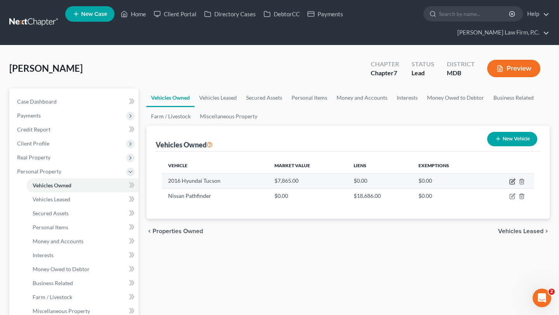
click at [510, 185] on icon "button" at bounding box center [513, 182] width 6 height 6
select select "0"
select select "10"
select select "2"
select select "0"
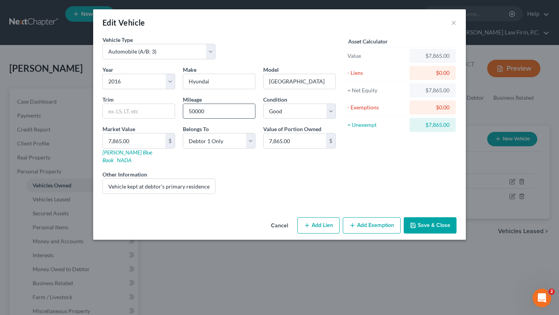
click at [222, 119] on input "50000" at bounding box center [219, 111] width 72 height 15
drag, startPoint x: 222, startPoint y: 143, endPoint x: 109, endPoint y: 133, distance: 113.0
click at [109, 133] on div "Year Select 2026 2025 2024 2023 2022 2021 2020 2019 2018 2017 2016 2015 2014 20…" at bounding box center [219, 133] width 241 height 135
type input "51,000"
click at [124, 148] on input "7,865.00" at bounding box center [134, 141] width 63 height 15
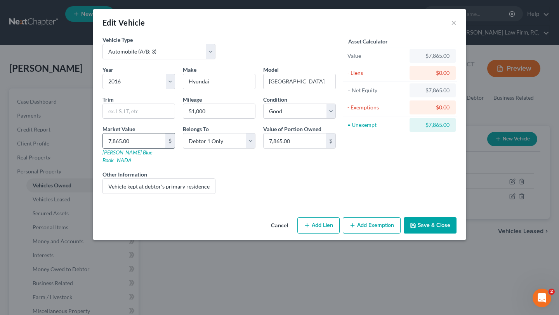
click at [124, 148] on input "7,865.00" at bounding box center [134, 141] width 63 height 15
type input "7"
type input "7.00"
type input "73"
type input "73.00"
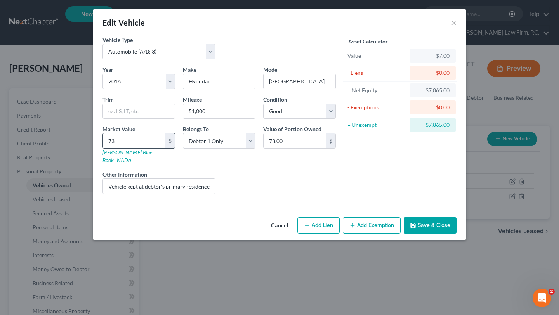
type input "734"
type input "734.00"
type input "7344"
type input "7,344.00"
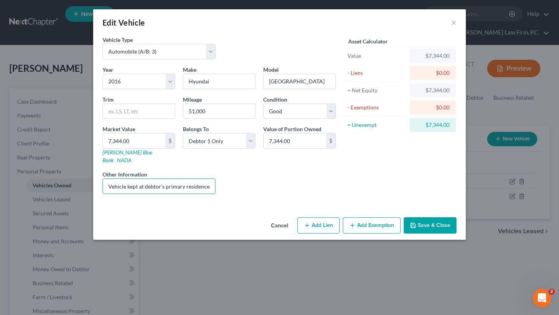
scroll to position [0, 144]
drag, startPoint x: 126, startPoint y: 223, endPoint x: 374, endPoint y: 212, distance: 248.0
click at [374, 200] on div "Vehicle Type Select Automobile (A/B: 3) Truck (A/B: 3) Trailer (A/B: 4) Watercr…" at bounding box center [280, 118] width 362 height 165
click at [195, 194] on input "Vehicle kept at debtor's primary residence, owned solely by the Debtor; trade i…" at bounding box center [159, 186] width 112 height 15
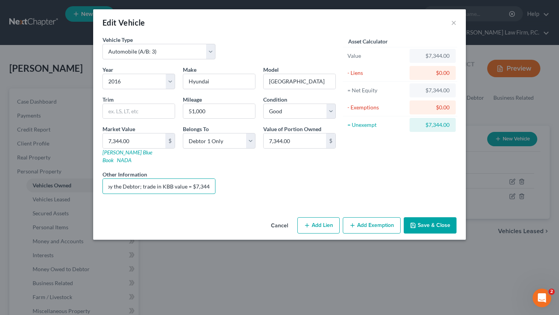
type input "Vehicle kept at debtor's primary residence, owned solely by the Debtor; trade i…"
click at [457, 234] on button "Save & Close" at bounding box center [430, 225] width 53 height 16
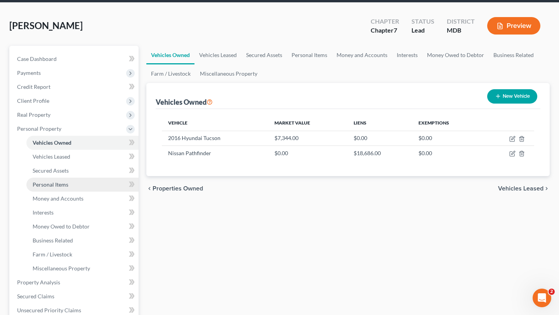
scroll to position [49, 0]
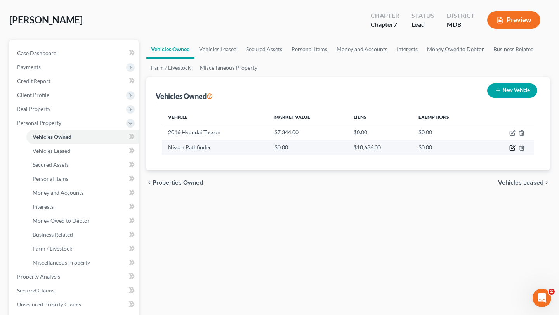
click at [512, 149] on icon "button" at bounding box center [513, 147] width 3 height 3
select select "0"
select select "45"
select select "3"
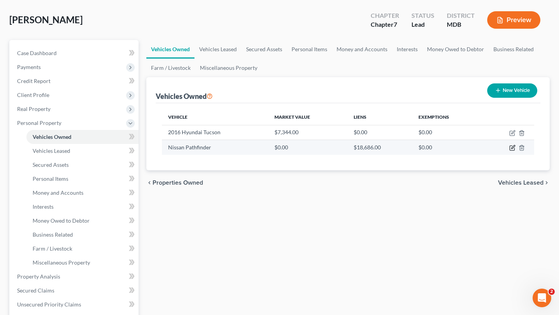
select select "0"
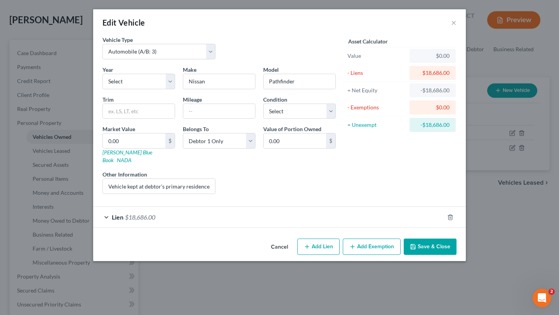
scroll to position [11, 0]
click at [205, 228] on div "Lien $18,686.00" at bounding box center [268, 217] width 351 height 21
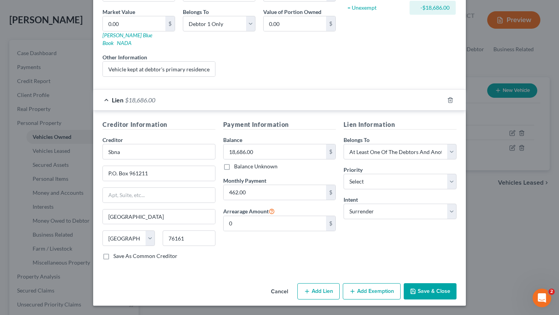
scroll to position [212, 0]
click at [291, 286] on button "Cancel" at bounding box center [280, 292] width 30 height 16
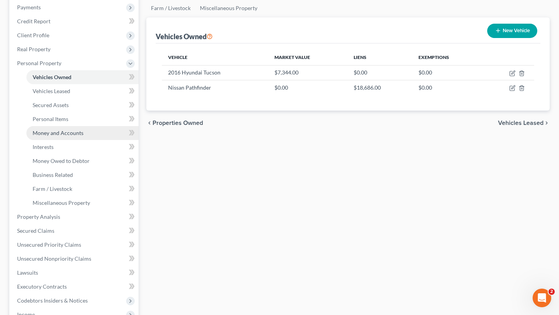
scroll to position [112, 0]
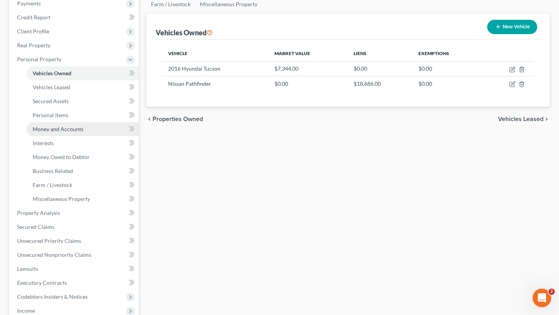
click at [70, 132] on span "Money and Accounts" at bounding box center [58, 129] width 51 height 7
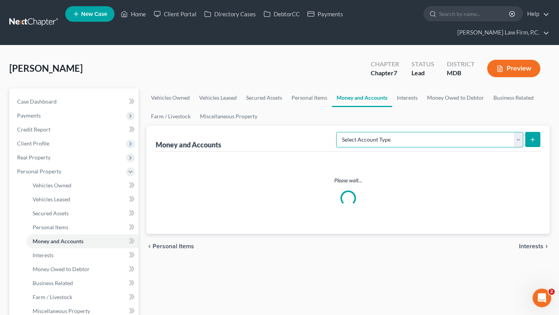
click at [403, 148] on select "Select Account Type Brokerage (A/B: 18, SOFA: 20) Cash on Hand (A/B: 16) Certif…" at bounding box center [429, 140] width 187 height 16
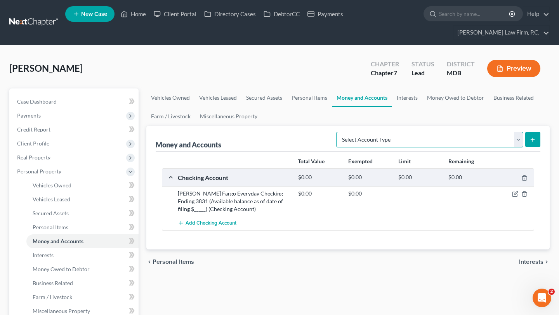
select select "cash_on_hand"
click at [336, 148] on select "Select Account Type Brokerage (A/B: 18, SOFA: 20) Cash on Hand (A/B: 16) Certif…" at bounding box center [429, 140] width 187 height 16
click at [526, 147] on button "submit" at bounding box center [532, 139] width 15 height 15
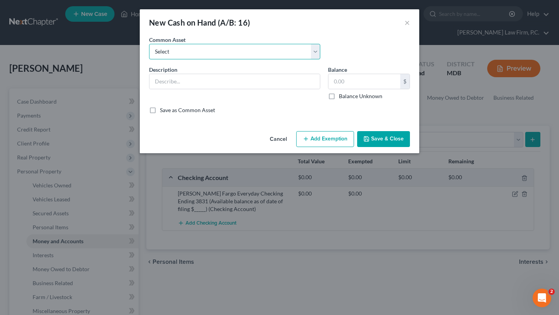
click at [229, 59] on select "Select Cash on Hand" at bounding box center [234, 52] width 171 height 16
select select "0"
click at [149, 55] on select "Select Cash on Hand" at bounding box center [234, 52] width 171 height 16
type input "Cash on Hand"
type input "50.00"
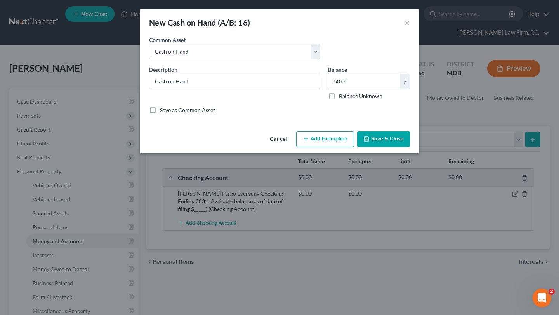
click at [327, 148] on button "Add Exemption" at bounding box center [325, 139] width 58 height 16
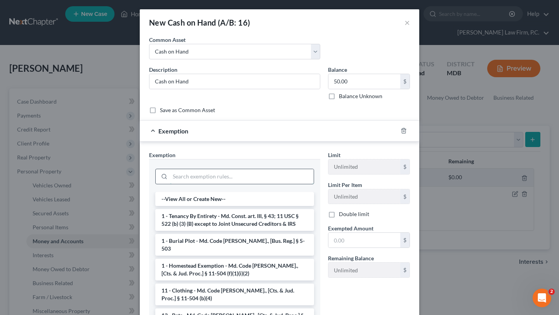
click at [287, 184] on input "search" at bounding box center [242, 176] width 144 height 15
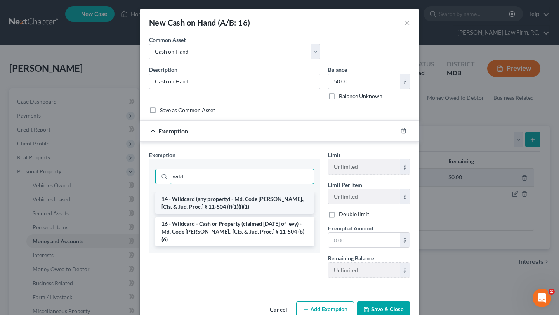
type input "wild"
click at [269, 214] on li "14 - Wildcard (any property) - Md. Code [PERSON_NAME]., [Cts. & Jud. Proc.] § 1…" at bounding box center [234, 203] width 159 height 22
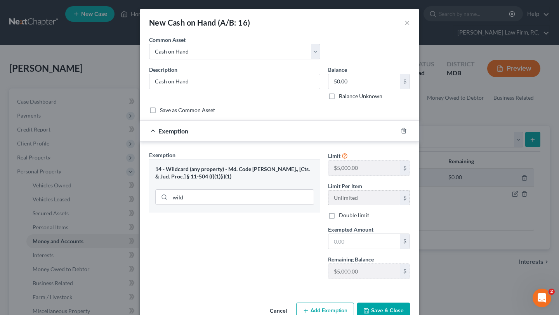
scroll to position [71, 0]
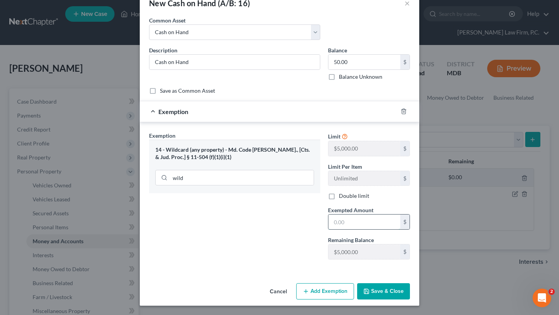
click at [361, 230] on input "text" at bounding box center [365, 222] width 72 height 15
type input "50.00"
click at [410, 293] on button "Save & Close" at bounding box center [383, 292] width 53 height 16
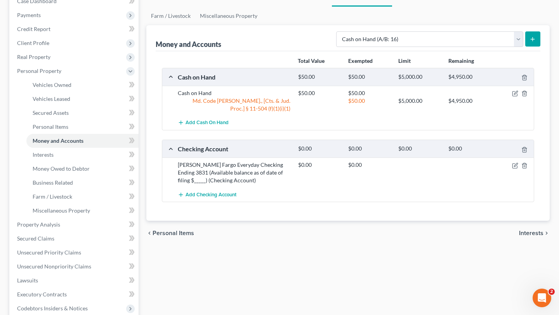
scroll to position [143, 0]
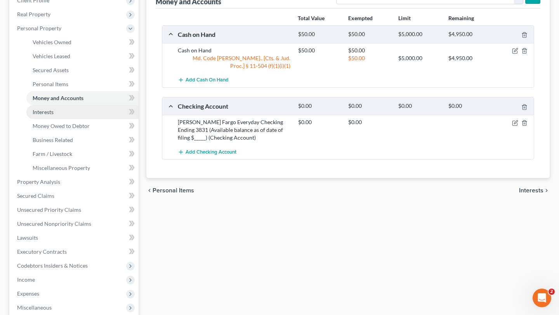
click at [80, 119] on link "Interests" at bounding box center [82, 112] width 112 height 14
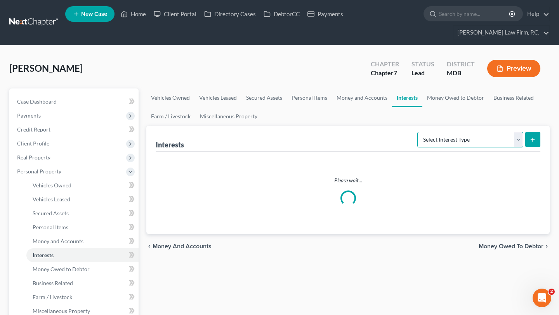
click at [422, 148] on select "Select Interest Type 401K (A/B: 21) Annuity (A/B: 23) Bond (A/B: 18) Education …" at bounding box center [471, 140] width 106 height 16
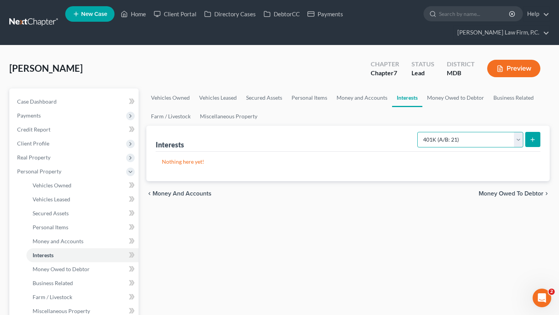
click at [418, 148] on select "Select Interest Type 401K (A/B: 21) Annuity (A/B: 23) Bond (A/B: 18) Education …" at bounding box center [471, 140] width 106 height 16
click at [465, 148] on select "Select Interest Type 401K (A/B: 21) Annuity (A/B: 23) Bond (A/B: 18) Education …" at bounding box center [471, 140] width 106 height 16
select select "other_retirement_plan"
click at [418, 148] on select "Select Interest Type 401K (A/B: 21) Annuity (A/B: 23) Bond (A/B: 18) Education …" at bounding box center [471, 140] width 106 height 16
click at [530, 143] on icon "submit" at bounding box center [533, 140] width 6 height 6
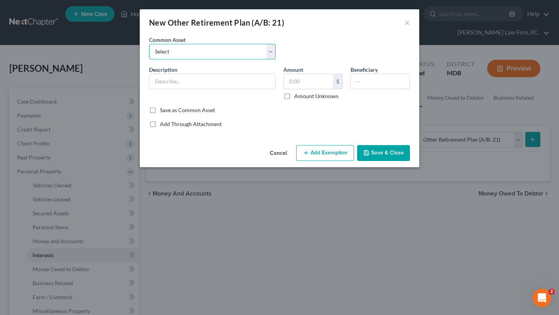
click at [202, 59] on select "Select Thrift Savings Plan" at bounding box center [212, 52] width 127 height 16
click at [177, 89] on input "text" at bounding box center [213, 81] width 126 height 15
type input "3"
type input "403(b)"
click at [313, 89] on input "text" at bounding box center [308, 81] width 49 height 15
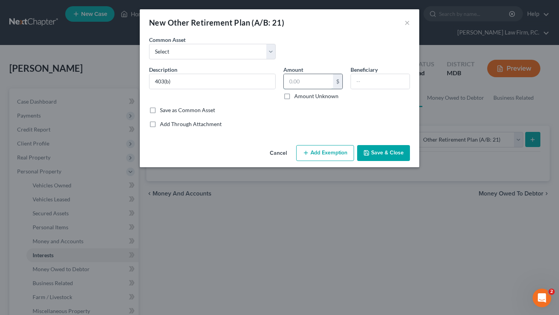
paste input "2544.71"
type input "2,544.71"
click at [332, 162] on button "Add Exemption" at bounding box center [325, 153] width 58 height 16
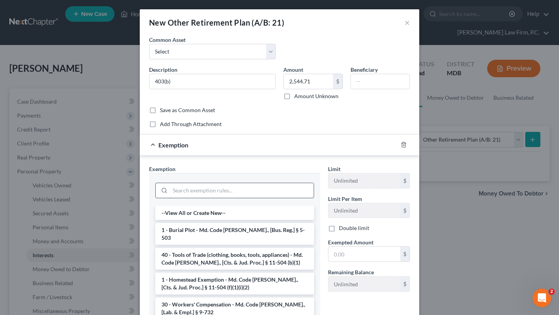
click at [265, 198] on input "search" at bounding box center [242, 190] width 144 height 15
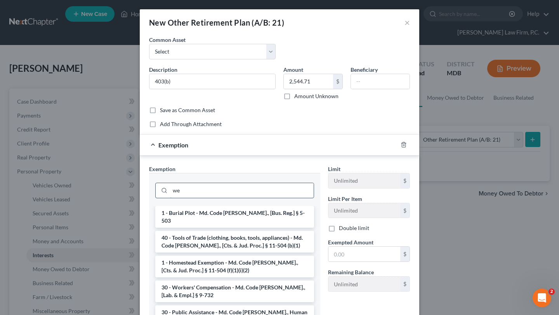
type input "w"
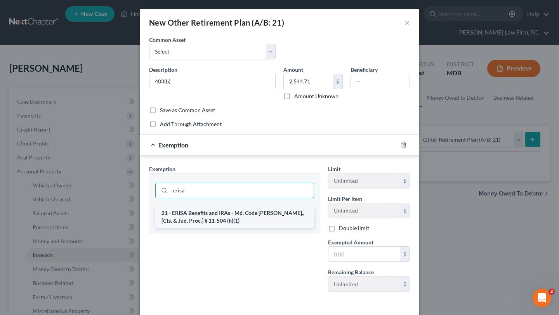
type input "erisa"
click at [253, 228] on li "21 - ERISA Benefits and IRAs - Md. Code [PERSON_NAME]., [Cts. & Jud. Proc.] § 1…" at bounding box center [234, 217] width 159 height 22
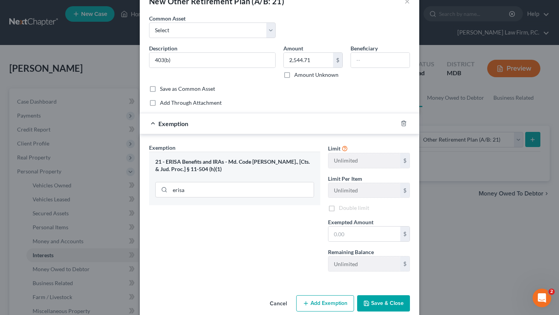
scroll to position [35, 0]
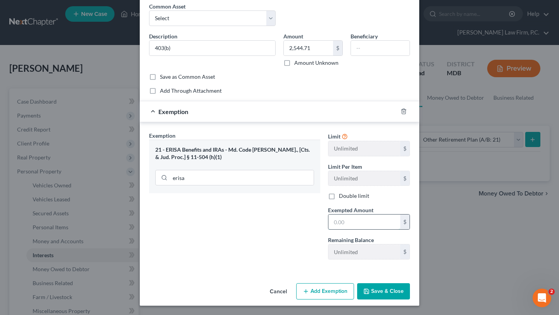
click at [359, 230] on input "text" at bounding box center [365, 222] width 72 height 15
type input "2,545.00"
click at [406, 284] on button "Save & Close" at bounding box center [383, 292] width 53 height 16
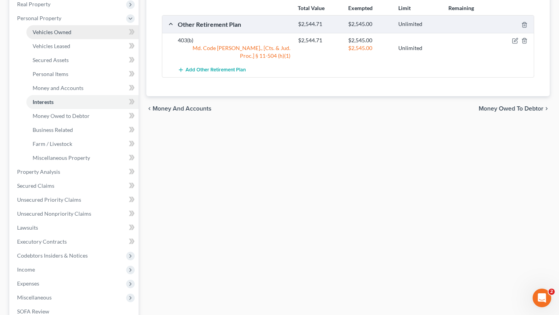
scroll to position [154, 0]
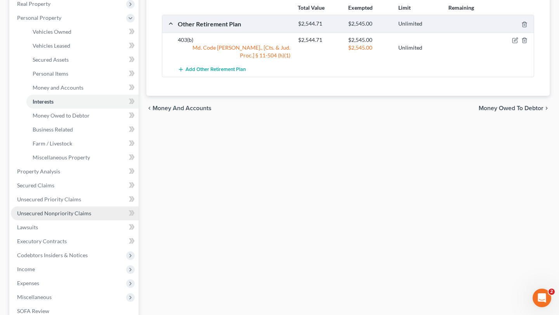
click at [73, 217] on span "Unsecured Nonpriority Claims" at bounding box center [54, 213] width 74 height 7
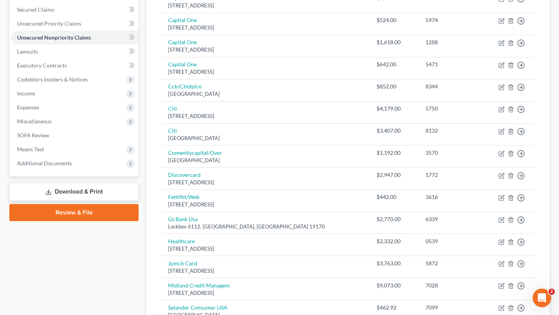
scroll to position [185, 0]
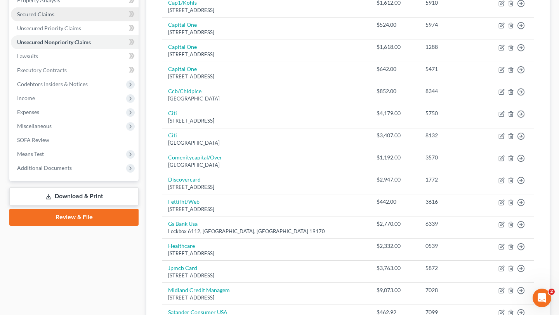
click at [78, 21] on link "Secured Claims" at bounding box center [75, 14] width 128 height 14
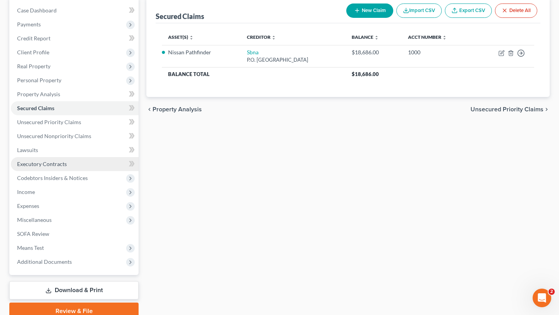
scroll to position [129, 0]
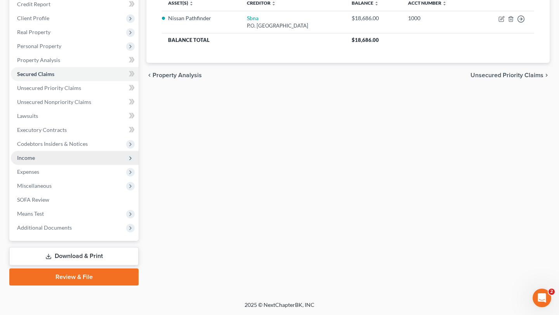
click at [63, 165] on span "Income" at bounding box center [75, 158] width 128 height 14
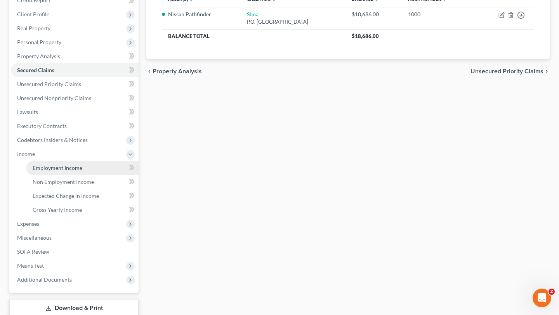
click at [76, 171] on span "Employment Income" at bounding box center [58, 168] width 50 height 7
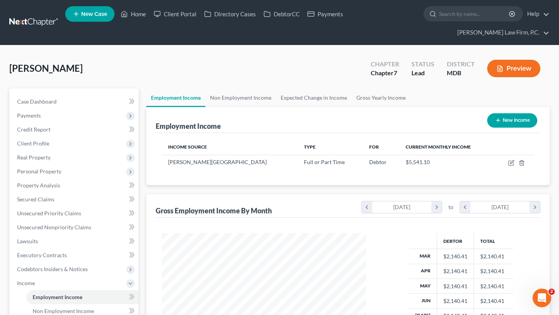
scroll to position [11, 0]
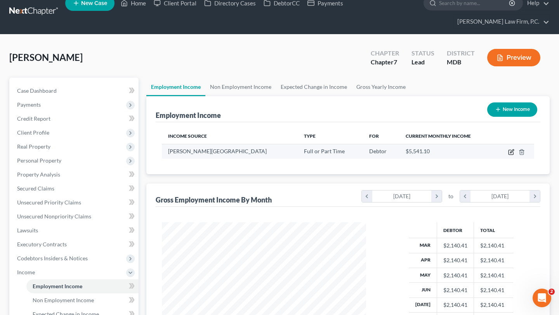
click at [514, 155] on icon "button" at bounding box center [511, 152] width 6 height 6
select select "0"
select select "21"
select select "2"
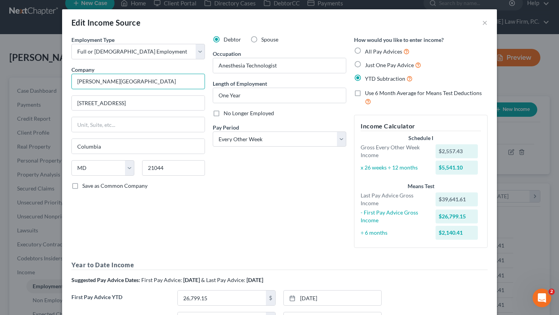
click at [171, 89] on input "[PERSON_NAME][GEOGRAPHIC_DATA]" at bounding box center [138, 82] width 134 height 16
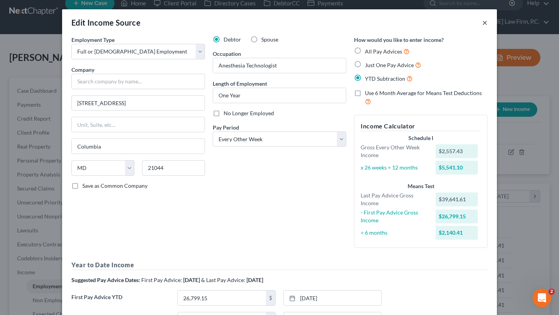
click at [488, 27] on button "×" at bounding box center [484, 22] width 5 height 9
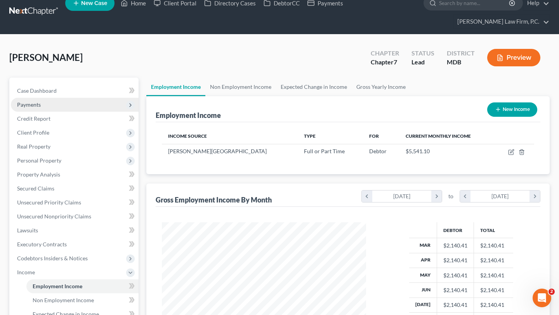
click at [60, 112] on span "Payments" at bounding box center [75, 105] width 128 height 14
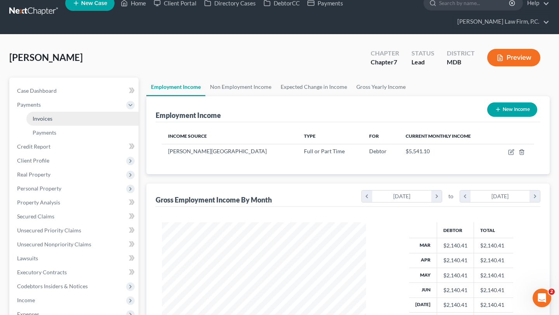
click at [65, 126] on link "Invoices" at bounding box center [82, 119] width 112 height 14
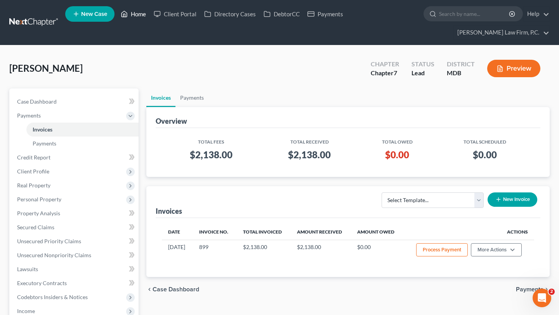
click at [150, 14] on link "Home" at bounding box center [133, 14] width 33 height 14
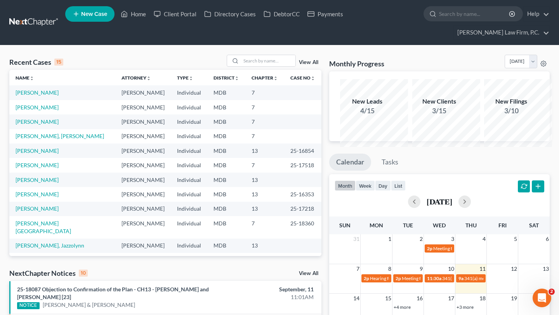
click at [37, 100] on td "[PERSON_NAME]" at bounding box center [62, 92] width 106 height 14
click at [32, 96] on link "[PERSON_NAME]" at bounding box center [37, 92] width 43 height 7
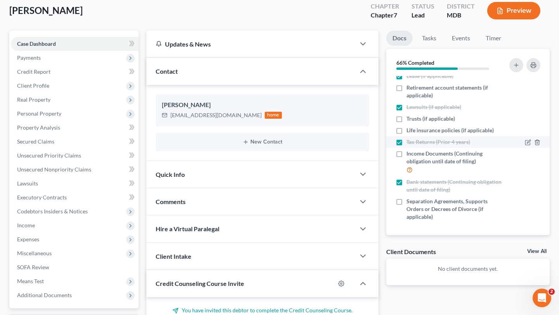
scroll to position [109, 0]
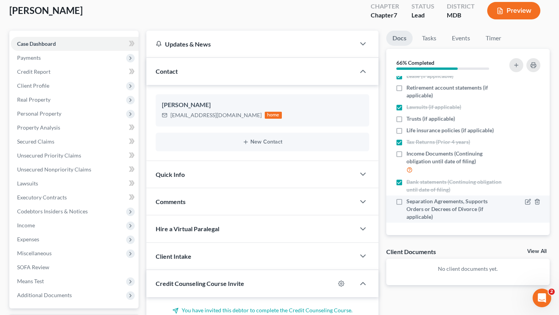
click at [425, 221] on span "Separation Agreements, Supports Orders or Decrees of Divorce (if applicable)" at bounding box center [455, 209] width 96 height 23
click at [415, 203] on input "Separation Agreements, Supports Orders or Decrees of Divorce (if applicable)" at bounding box center [412, 200] width 5 height 5
checkbox input "true"
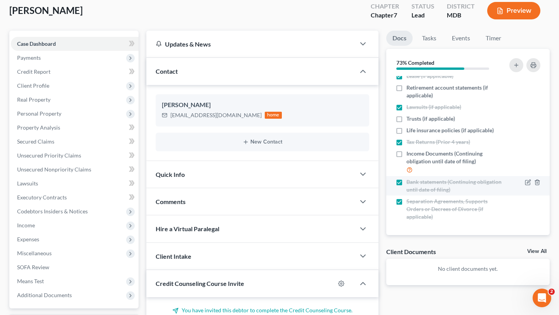
click at [421, 194] on span "Bank statements (Continuing obligation until date of filing)" at bounding box center [455, 186] width 96 height 16
click at [415, 183] on input "Bank statements (Continuing obligation until date of filing)" at bounding box center [412, 180] width 5 height 5
checkbox input "false"
drag, startPoint x: 420, startPoint y: 143, endPoint x: 426, endPoint y: 157, distance: 15.5
click at [420, 123] on span "Trusts (if applicable)" at bounding box center [431, 119] width 49 height 8
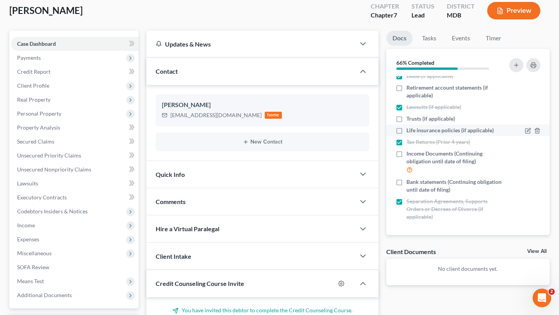
click at [415, 120] on input "Trusts (if applicable)" at bounding box center [412, 117] width 5 height 5
checkbox input "true"
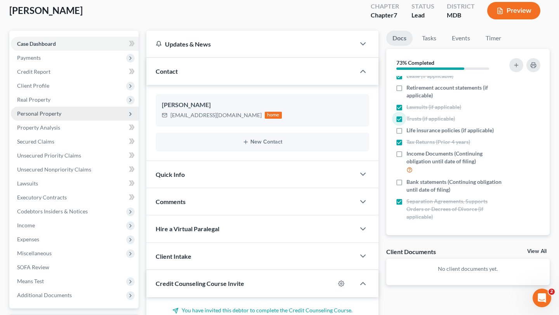
click at [61, 117] on span "Personal Property" at bounding box center [39, 113] width 44 height 7
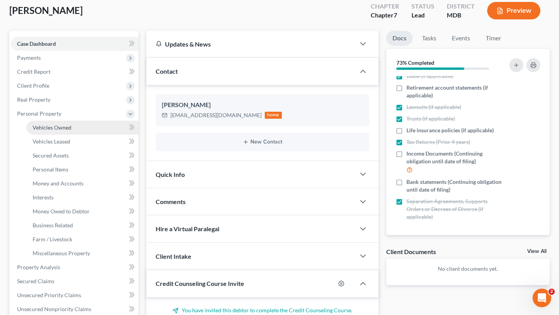
click at [66, 131] on span "Vehicles Owned" at bounding box center [52, 127] width 39 height 7
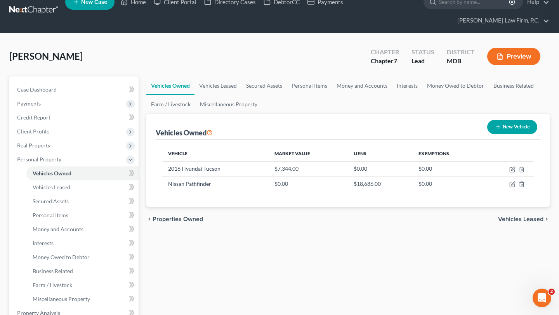
scroll to position [15, 0]
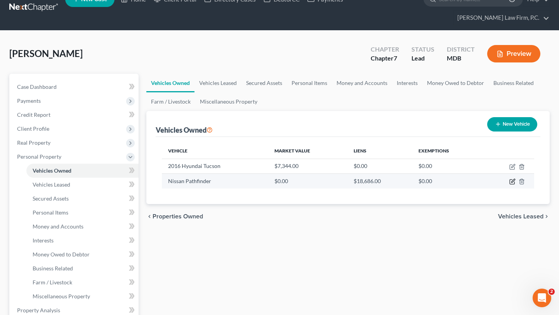
click at [510, 185] on icon "button" at bounding box center [513, 182] width 6 height 6
select select "0"
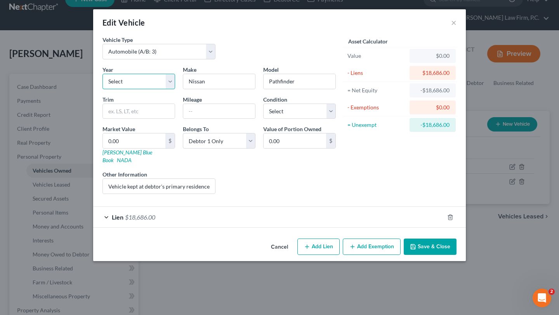
click at [103, 89] on select "Select 2026 2025 2024 2023 2022 2021 2020 2019 2018 2017 2016 2015 2014 2013 20…" at bounding box center [139, 82] width 73 height 16
select select "7"
click at [103, 89] on select "Select 2026 2025 2024 2023 2022 2021 2020 2019 2018 2017 2016 2015 2014 2013 20…" at bounding box center [139, 82] width 73 height 16
click at [183, 119] on input "text" at bounding box center [219, 111] width 72 height 15
click at [376, 228] on form "Vehicle Type Select Automobile (A/B: 3) Truck (A/B: 3) Trailer (A/B: 4) Watercr…" at bounding box center [280, 132] width 354 height 192
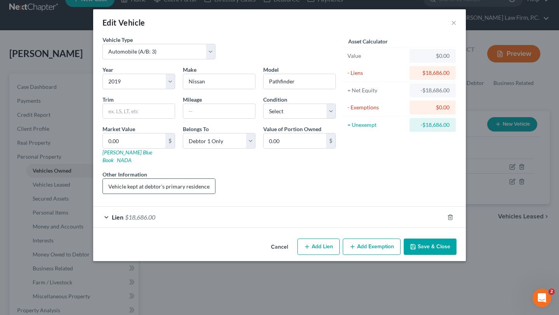
click at [117, 194] on input "Vehicle kept at debtor's primary residence, owned solely by the Debtor; trade i…" at bounding box center [159, 186] width 112 height 15
drag, startPoint x: 164, startPoint y: 212, endPoint x: 222, endPoint y: 219, distance: 58.3
click at [222, 200] on div "Year Select 2026 2025 2024 2023 2022 2021 2020 2019 2018 2017 2016 2015 2014 20…" at bounding box center [219, 133] width 241 height 135
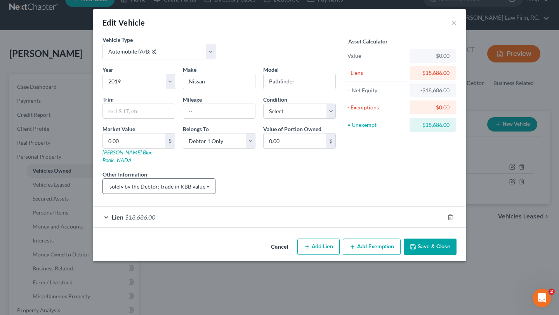
click at [197, 194] on input "Vehicle kept at debtor's daughter's primary residence, owned solely by the Debt…" at bounding box center [159, 186] width 112 height 15
type input "Vehicle kept at debtor's daughter's primary residence, owned solely by the Debt…"
click at [457, 255] on button "Save & Close" at bounding box center [430, 247] width 53 height 16
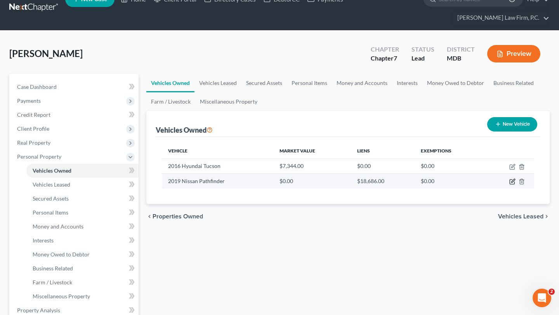
click at [510, 185] on icon "button" at bounding box center [513, 182] width 6 height 6
select select "0"
select select "7"
select select "0"
select select "45"
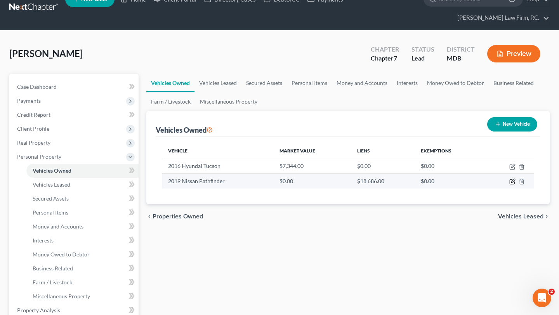
select select "3"
select select "0"
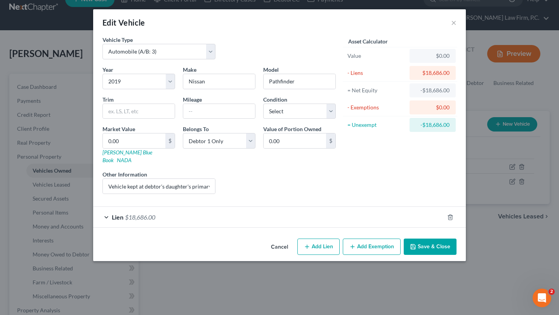
scroll to position [11, 0]
click at [197, 228] on div "Lien $18,686.00" at bounding box center [268, 217] width 351 height 21
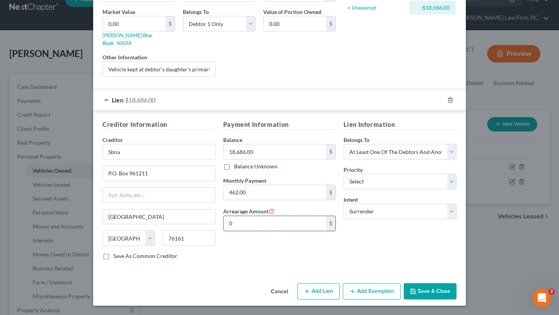
scroll to position [201, 0]
click at [118, 144] on input "Sbna" at bounding box center [159, 152] width 113 height 16
type input "S"
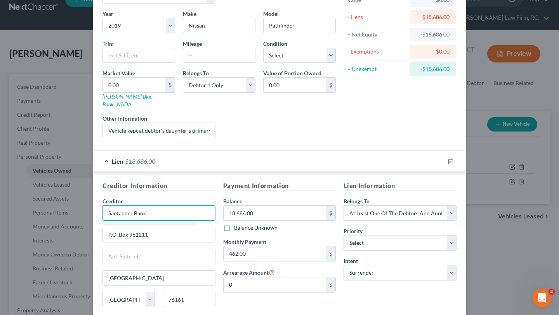
scroll to position [53, 0]
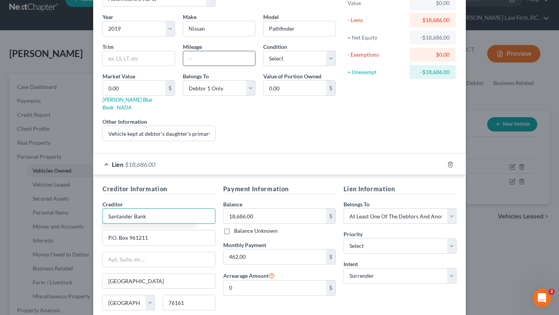
type input "Santander Bank"
click at [212, 66] on input "text" at bounding box center [219, 58] width 72 height 15
click at [211, 66] on input "text" at bounding box center [219, 58] width 72 height 15
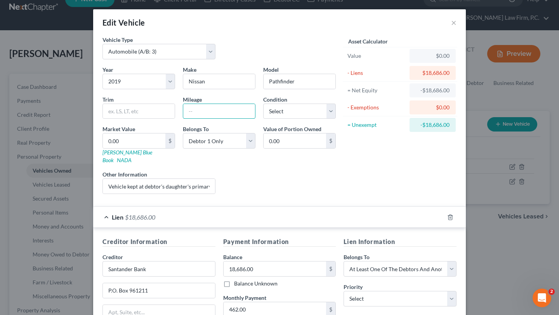
scroll to position [212, 0]
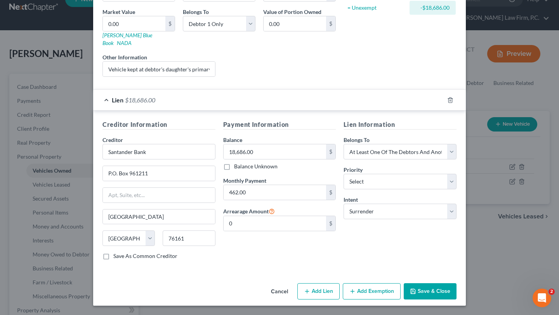
click at [457, 285] on button "Save & Close" at bounding box center [430, 292] width 53 height 16
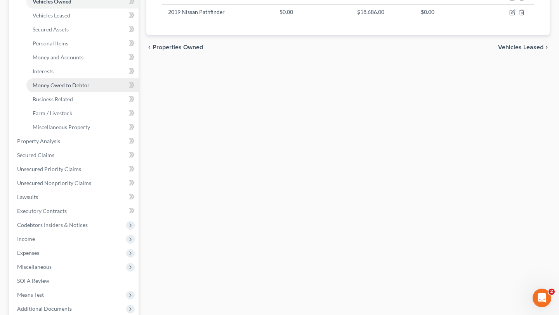
scroll to position [221, 0]
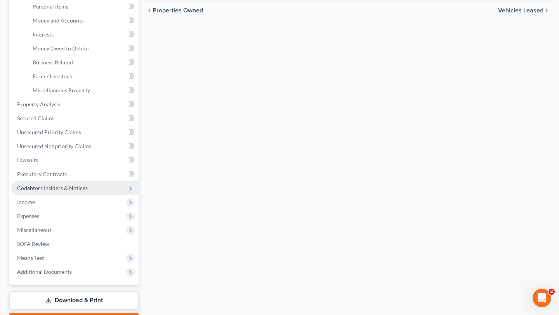
click at [51, 191] on span "Codebtors Insiders & Notices" at bounding box center [52, 188] width 71 height 7
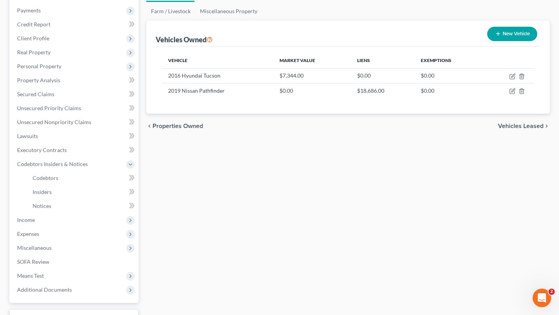
scroll to position [54, 0]
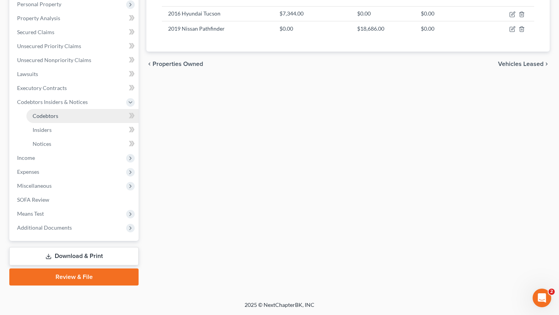
click at [58, 113] on span "Codebtors" at bounding box center [46, 116] width 26 height 7
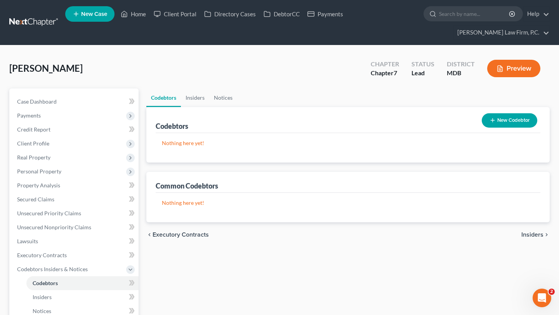
click at [502, 128] on button "New Codebtor" at bounding box center [510, 120] width 56 height 14
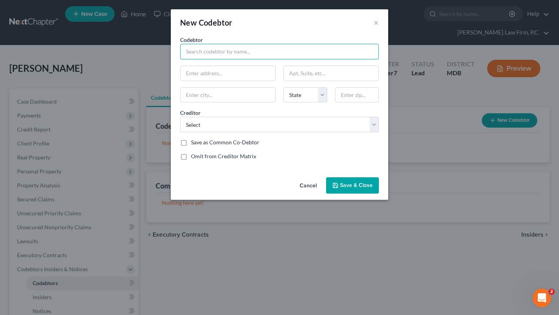
click at [209, 59] on input "text" at bounding box center [279, 52] width 199 height 16
type input "S"
type input "[PERSON_NAME]"
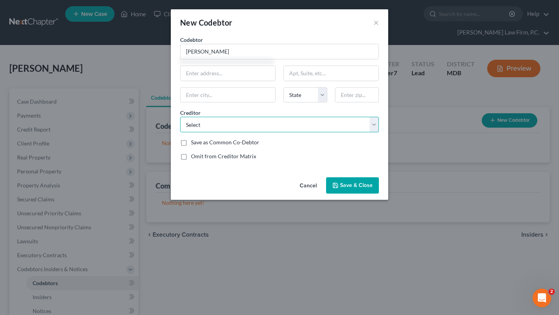
click at [217, 132] on select "Select Midland Credit Managem Citi Jpmcb Card Citi Discovercard Syncb/Amazon Gs…" at bounding box center [279, 125] width 199 height 16
select select "26"
click at [180, 132] on select "Select Midland Credit Managem Citi Jpmcb Card Citi Discovercard Syncb/Amazon Gs…" at bounding box center [279, 125] width 199 height 16
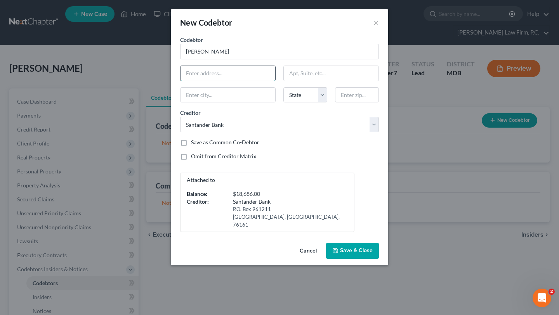
click at [183, 81] on input "text" at bounding box center [228, 73] width 95 height 15
click at [365, 215] on div "Attached to Balance: $18,686.00 Creditor: Santander Bank P.O. [GEOGRAPHIC_DATA]" at bounding box center [279, 202] width 207 height 59
click at [229, 160] on label "Omit from Creditor Matrix" at bounding box center [223, 157] width 65 height 8
click at [199, 158] on input "Omit from Creditor Matrix" at bounding box center [196, 155] width 5 height 5
checkbox input "true"
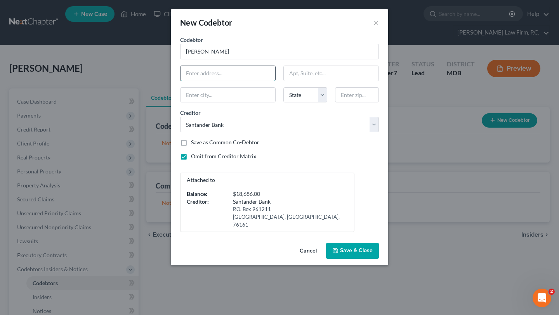
click at [192, 81] on input "text" at bounding box center [228, 73] width 95 height 15
click at [181, 81] on input "text" at bounding box center [228, 73] width 95 height 15
type input "[STREET_ADDRESS]"
click at [250, 103] on input "text" at bounding box center [228, 95] width 95 height 15
type input "Mulberry"
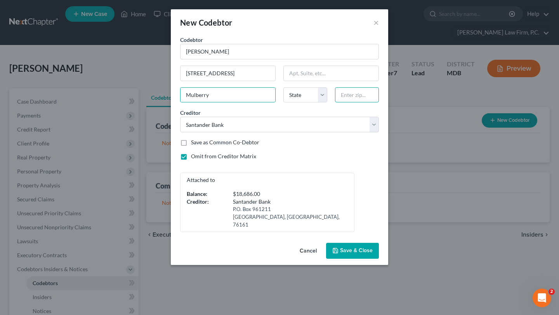
click at [367, 103] on input "text" at bounding box center [357, 95] width 44 height 16
click at [372, 103] on input "text" at bounding box center [357, 95] width 44 height 16
type input "33860"
click at [329, 205] on div "Codebtor * [PERSON_NAME] Codebtor * [PERSON_NAME] [GEOGRAPHIC_DATA] [US_STATE] …" at bounding box center [279, 134] width 207 height 197
select select "9"
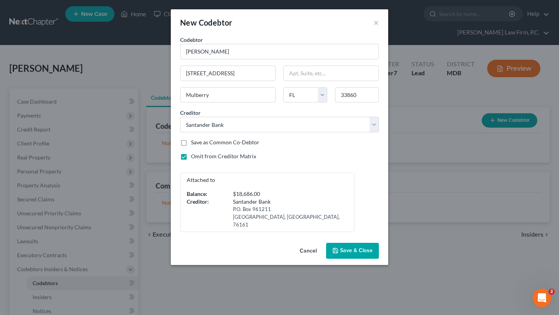
click at [363, 254] on span "Save & Close" at bounding box center [356, 251] width 33 height 7
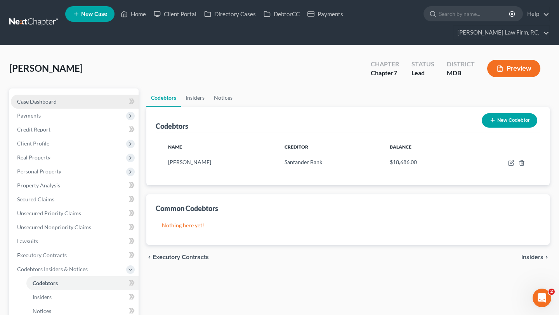
click at [73, 109] on link "Case Dashboard" at bounding box center [75, 102] width 128 height 14
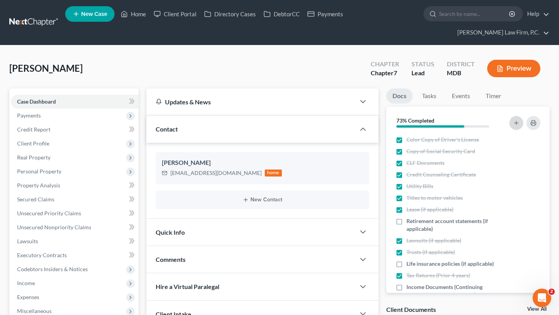
click at [510, 130] on button "button" at bounding box center [517, 123] width 14 height 14
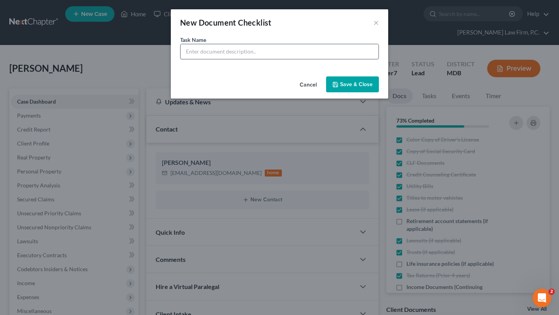
click at [303, 59] on input "text" at bounding box center [280, 51] width 198 height 15
type input "CashApp Bank Statements"
click at [373, 93] on button "Save & Close" at bounding box center [352, 85] width 53 height 16
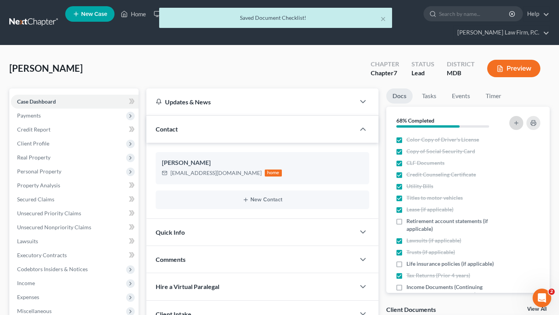
click at [510, 130] on button "button" at bounding box center [517, 123] width 14 height 14
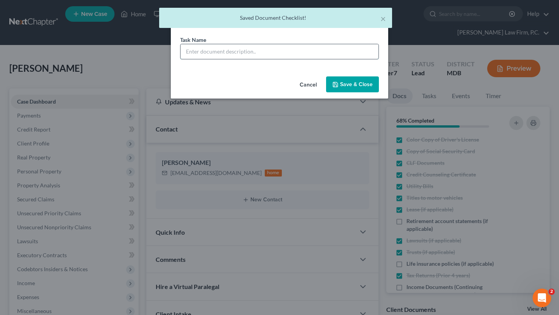
click at [258, 59] on input "text" at bounding box center [280, 51] width 198 height 15
type input "Venmo Statements (last 4 months)"
click at [366, 93] on button "Save & Close" at bounding box center [352, 85] width 53 height 16
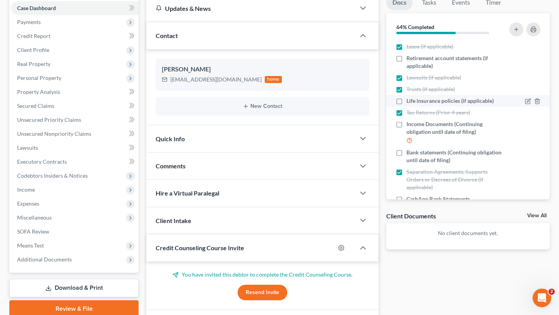
scroll to position [64, 0]
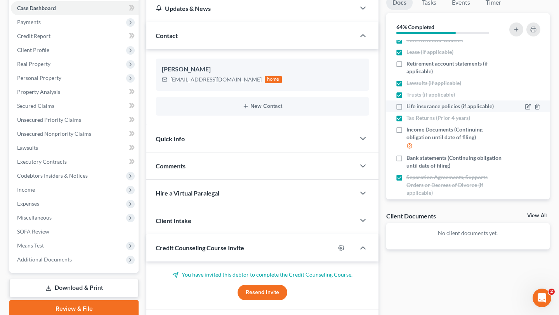
click at [426, 110] on span "Life insurance policies (if applicable)" at bounding box center [450, 107] width 87 height 8
click at [415, 108] on input "Life insurance policies (if applicable)" at bounding box center [412, 105] width 5 height 5
checkbox input "true"
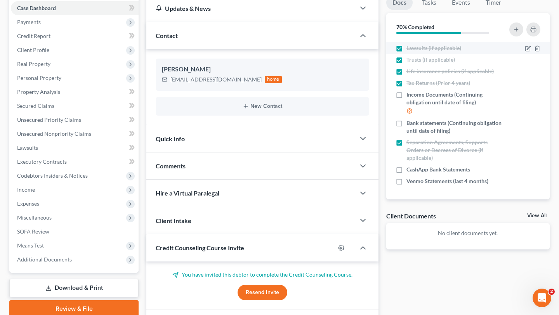
scroll to position [146, 0]
click at [510, 37] on button "button" at bounding box center [517, 30] width 14 height 14
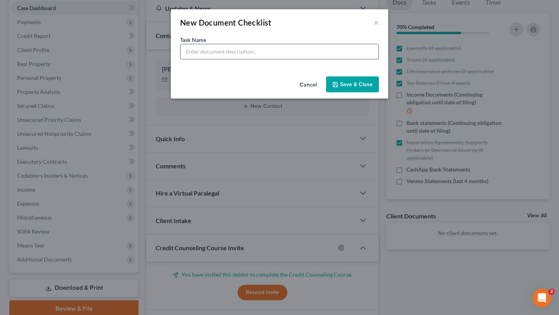
click at [267, 59] on input "text" at bounding box center [280, 51] width 198 height 15
type input "C"
type input "B"
type input "Credit Union Bank Account (4 months)"
click at [364, 93] on button "Save & Close" at bounding box center [352, 85] width 53 height 16
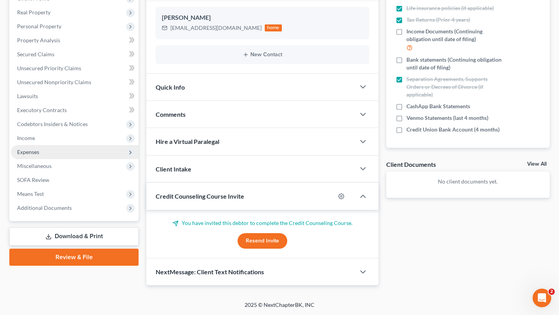
scroll to position [161, 0]
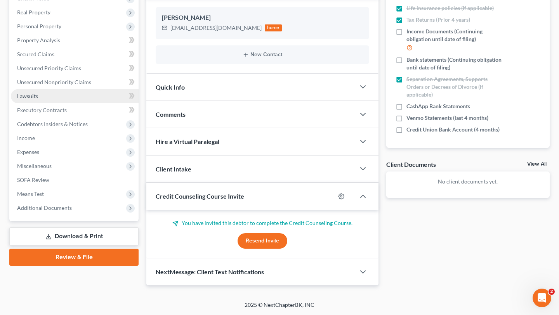
click at [58, 103] on link "Lawsuits" at bounding box center [75, 96] width 128 height 14
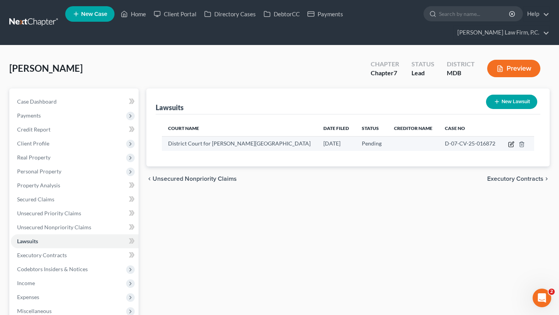
click at [515, 148] on icon "button" at bounding box center [511, 144] width 6 height 6
select select "21"
select select "0"
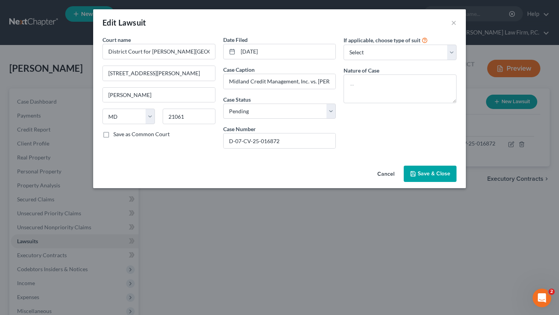
click at [401, 182] on button "Cancel" at bounding box center [386, 175] width 30 height 16
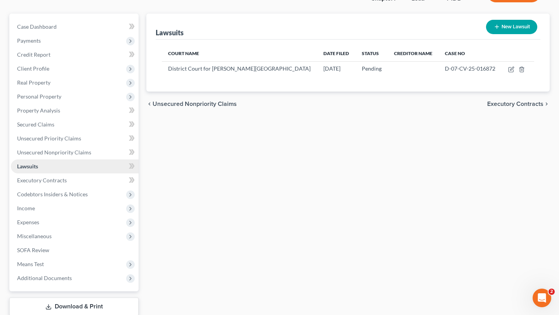
scroll to position [130, 0]
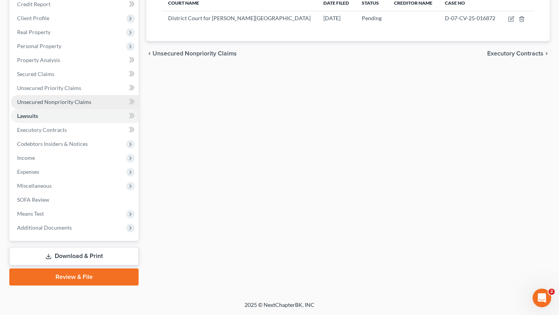
click at [82, 105] on span "Unsecured Nonpriority Claims" at bounding box center [54, 102] width 74 height 7
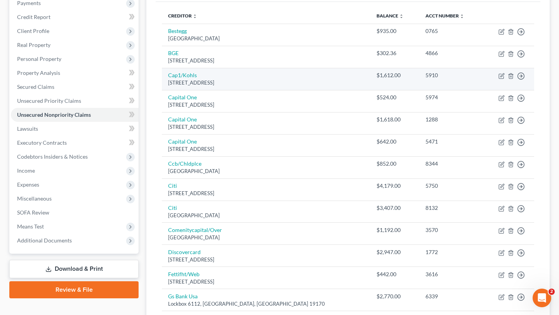
scroll to position [96, 0]
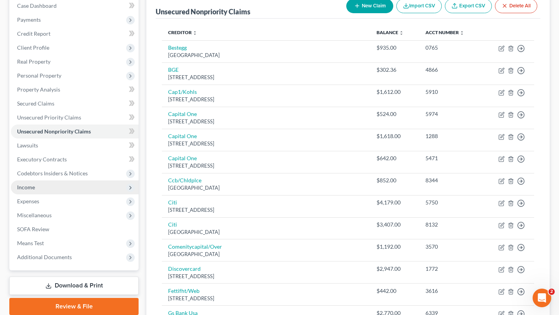
click at [61, 195] on span "Income" at bounding box center [75, 188] width 128 height 14
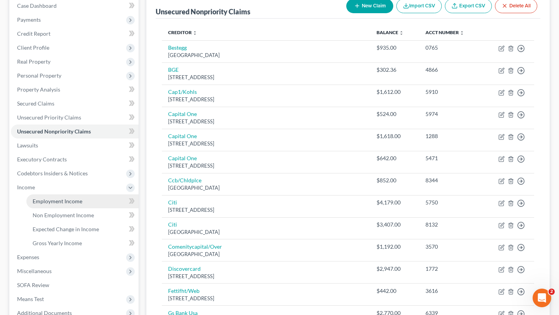
click at [82, 205] on span "Employment Income" at bounding box center [58, 201] width 50 height 7
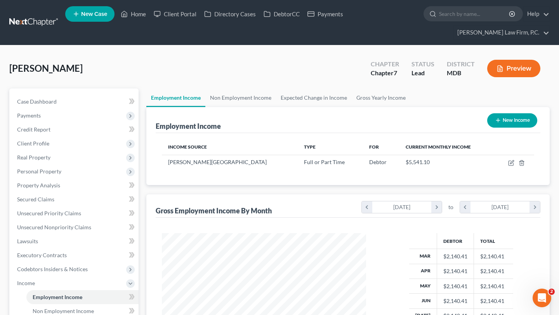
scroll to position [173, 219]
click at [504, 128] on button "New Income" at bounding box center [512, 120] width 50 height 14
select select "0"
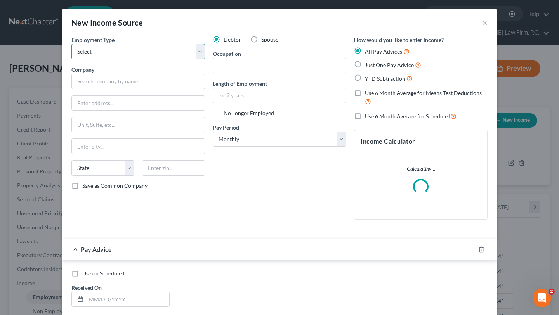
click at [133, 59] on select "Select Full or [DEMOGRAPHIC_DATA] Employment Self Employment" at bounding box center [138, 52] width 134 height 16
select select "0"
click at [71, 55] on select "Select Full or [DEMOGRAPHIC_DATA] Employment Self Employment" at bounding box center [138, 52] width 134 height 16
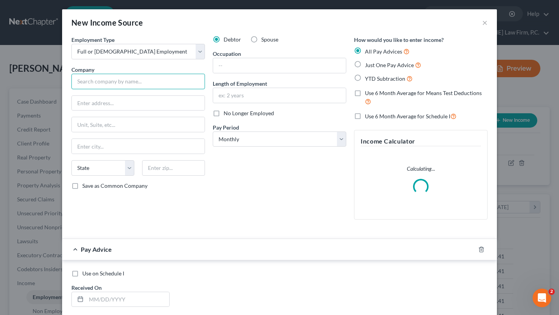
click at [118, 89] on input "text" at bounding box center [138, 82] width 134 height 16
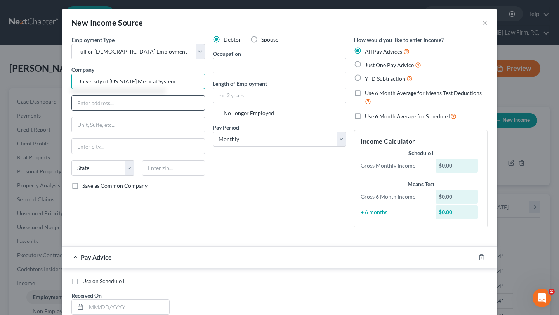
type input "University of [US_STATE] Medical System"
click at [123, 111] on input "text" at bounding box center [138, 103] width 133 height 15
type input "3"
type input "[STREET_ADDRESS]"
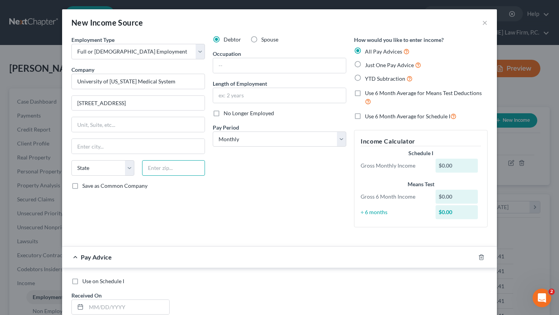
click at [163, 176] on input "text" at bounding box center [173, 168] width 63 height 16
type input "21090"
type input "[PERSON_NAME][GEOGRAPHIC_DATA]"
select select "21"
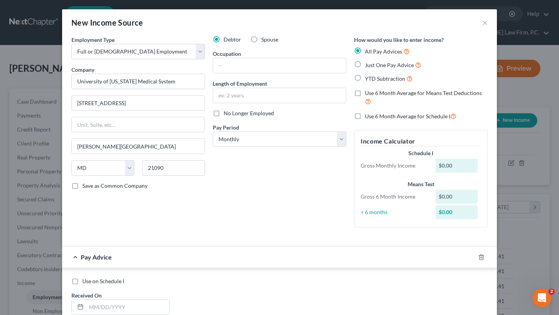
click at [223, 234] on div "Debtor Spouse Occupation Length of Employment No Longer Employed Pay Period * S…" at bounding box center [279, 135] width 141 height 198
click at [236, 73] on input "text" at bounding box center [279, 65] width 133 height 15
click at [117, 132] on input "text" at bounding box center [138, 124] width 133 height 15
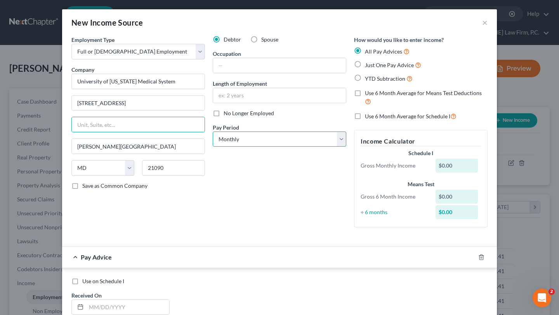
click at [230, 147] on select "Select Monthly Twice Monthly Every Other Week Weekly" at bounding box center [280, 140] width 134 height 16
select select "2"
click at [213, 147] on select "Select Monthly Twice Monthly Every Other Week Weekly" at bounding box center [280, 140] width 134 height 16
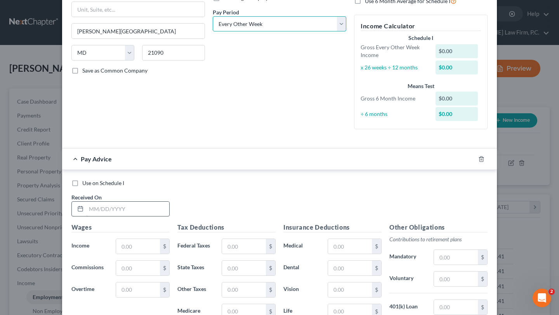
scroll to position [153, 0]
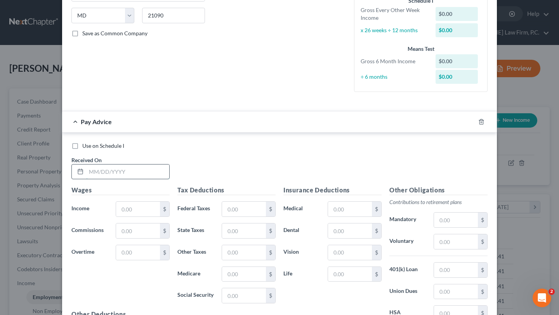
click at [86, 179] on input "text" at bounding box center [127, 172] width 83 height 15
type input "2380.12"
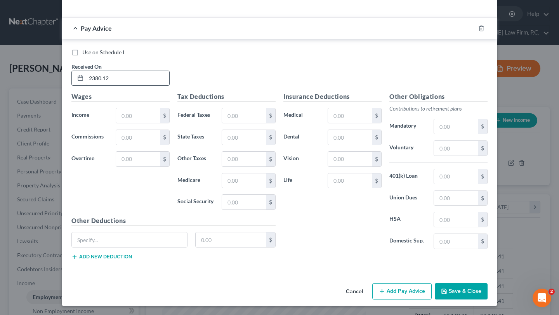
click at [92, 86] on input "2380.12" at bounding box center [127, 78] width 83 height 15
click at [102, 86] on input "text" at bounding box center [127, 78] width 83 height 15
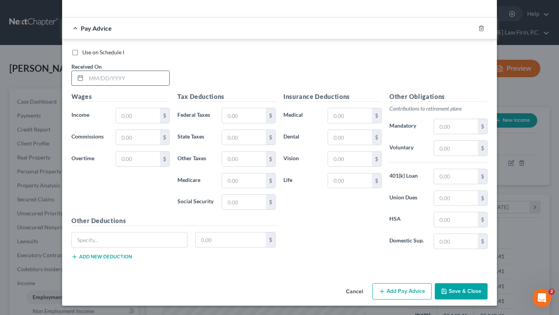
click at [88, 86] on input "text" at bounding box center [127, 78] width 83 height 15
type input "[DATE]"
click at [116, 123] on input "text" at bounding box center [138, 115] width 44 height 15
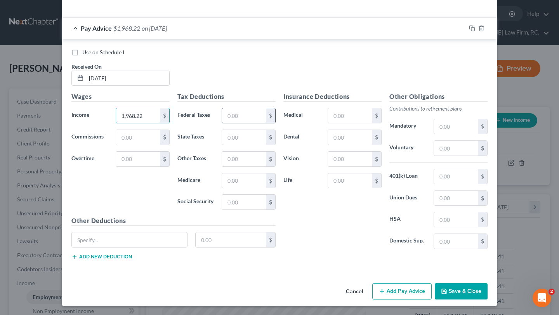
type input "1,968.22"
click at [222, 123] on input "text" at bounding box center [244, 115] width 44 height 15
click at [381, 145] on div "$" at bounding box center [376, 137] width 9 height 15
click at [371, 145] on input "text" at bounding box center [350, 137] width 44 height 15
type input "13.89"
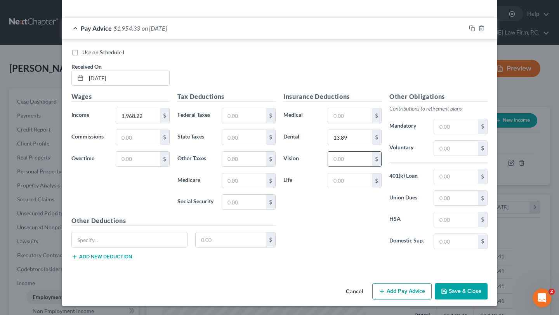
click at [365, 167] on input "text" at bounding box center [350, 159] width 44 height 15
type input "2.99"
click at [360, 123] on input "text" at bounding box center [350, 115] width 44 height 15
type input "90.05"
click at [244, 123] on input "text" at bounding box center [244, 115] width 44 height 15
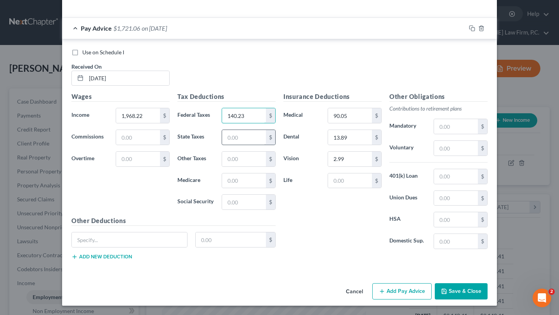
type input "140.23"
click at [250, 145] on input "text" at bounding box center [244, 137] width 44 height 15
click at [222, 167] on input "text" at bounding box center [244, 159] width 44 height 15
type input "43.76"
click at [231, 145] on input "text" at bounding box center [244, 137] width 44 height 15
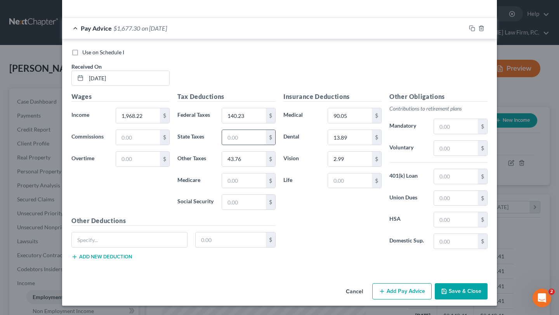
click at [231, 145] on input "text" at bounding box center [244, 137] width 44 height 15
type input "75.58"
click at [231, 188] on input "text" at bounding box center [244, 181] width 44 height 15
type input "26.99"
click at [234, 210] on input "text" at bounding box center [244, 202] width 44 height 15
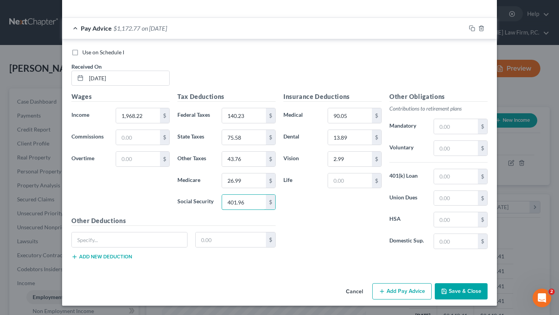
type input "401.96"
click at [174, 189] on label "Medicare" at bounding box center [196, 181] width 44 height 16
click at [488, 284] on button "Save & Close" at bounding box center [461, 292] width 53 height 16
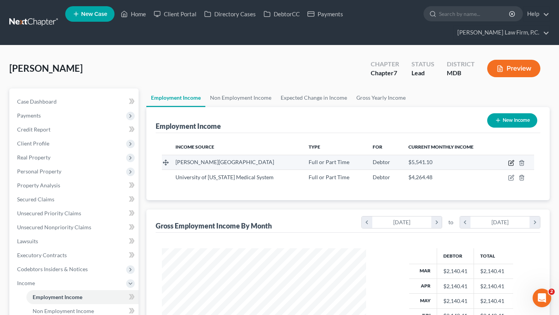
click at [513, 166] on icon "button" at bounding box center [511, 163] width 5 height 5
select select "0"
select select "21"
select select "2"
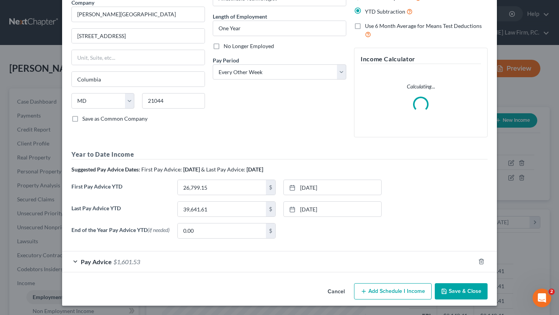
scroll to position [163, 0]
click at [113, 258] on span "$1,601.53" at bounding box center [126, 261] width 27 height 7
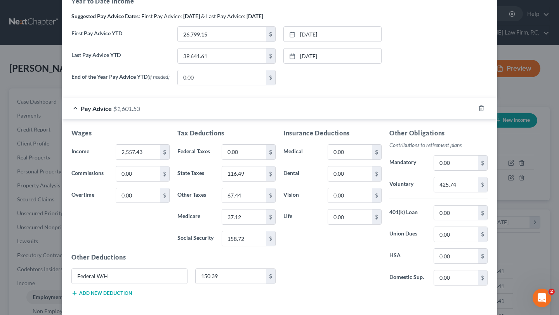
scroll to position [232, 0]
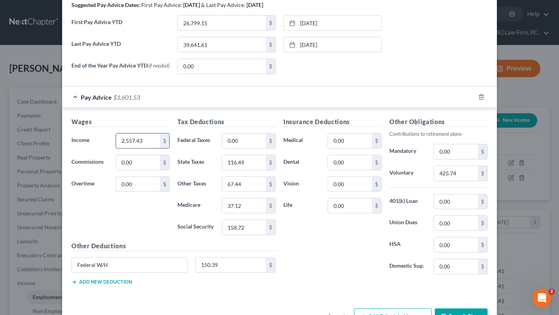
click at [123, 148] on input "2,557.43" at bounding box center [138, 141] width 44 height 15
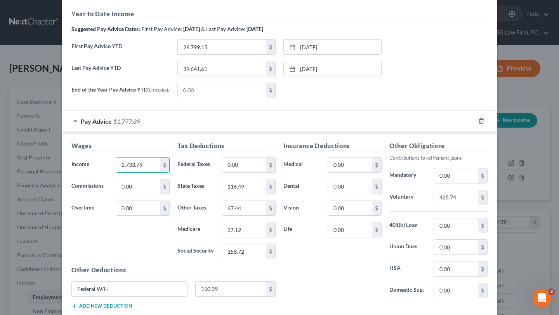
scroll to position [263, 0]
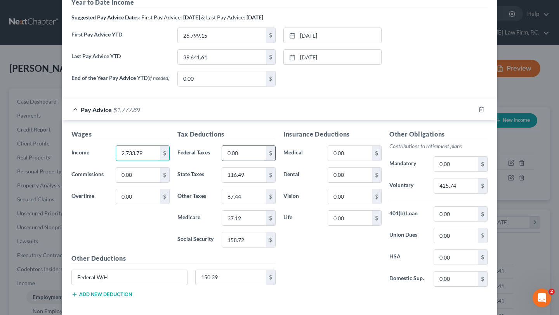
type input "2,733.79"
click at [238, 161] on input "0.00" at bounding box center [244, 153] width 44 height 15
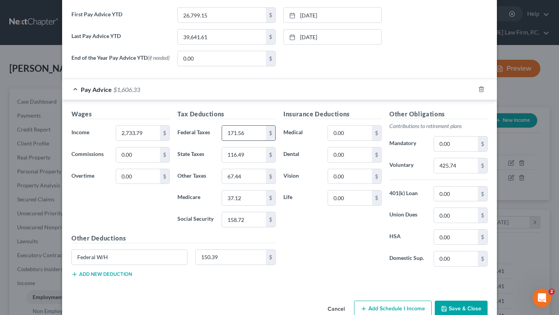
scroll to position [298, 0]
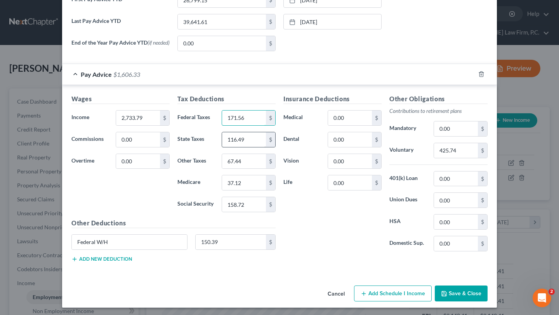
type input "171.56"
click at [250, 147] on input "116.49" at bounding box center [244, 139] width 44 height 15
type input "124.86"
click at [247, 169] on input "67.44" at bounding box center [244, 161] width 44 height 15
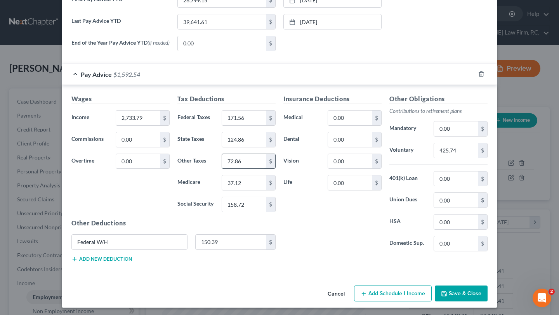
scroll to position [347, 0]
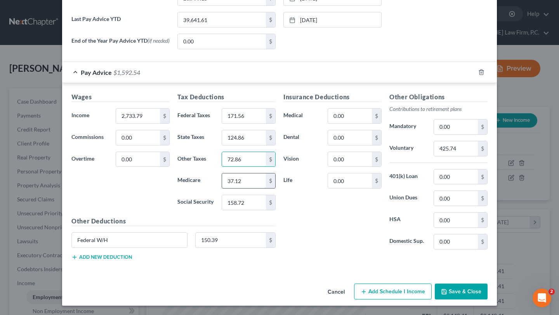
type input "72.86"
click at [243, 188] on input "37.12" at bounding box center [244, 181] width 44 height 15
type input "39.68"
click at [256, 210] on input "158.72" at bounding box center [244, 202] width 44 height 15
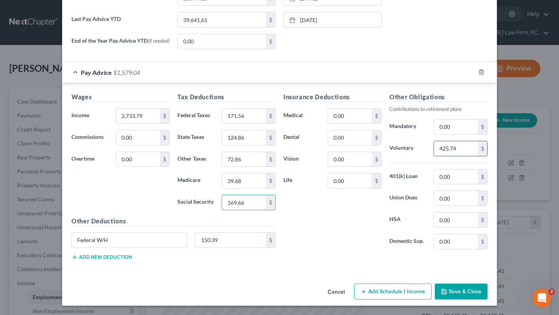
type input "169.66"
click at [478, 144] on input "425.74" at bounding box center [456, 148] width 44 height 15
click at [378, 223] on div "Insurance Deductions Medical 0.00 $ Dental 0.00 $ Vision 0.00 $ Life 0.00 $" at bounding box center [333, 174] width 106 height 164
click at [139, 233] on input "Federal W/H" at bounding box center [129, 240] width 115 height 15
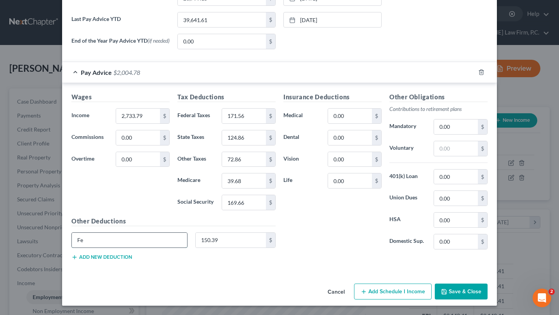
type input "F"
click at [239, 233] on input "150.39" at bounding box center [231, 240] width 71 height 15
click at [327, 216] on div "Insurance Deductions Medical 0.00 $ Dental 0.00 $ Vision 0.00 $ Life 0.00 $" at bounding box center [333, 174] width 106 height 164
click at [488, 300] on button "Save & Close" at bounding box center [461, 292] width 53 height 16
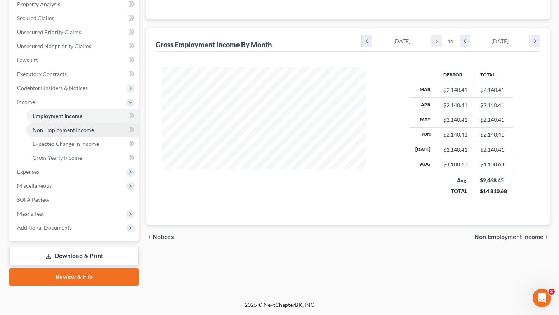
scroll to position [191, 0]
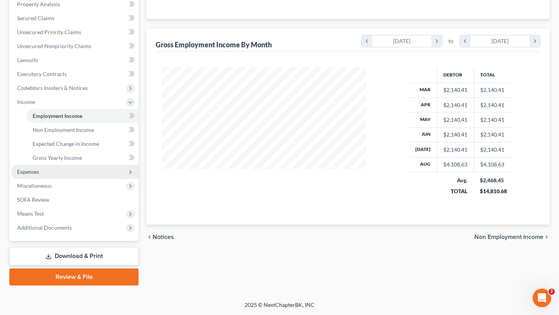
click at [59, 179] on span "Expenses" at bounding box center [75, 172] width 128 height 14
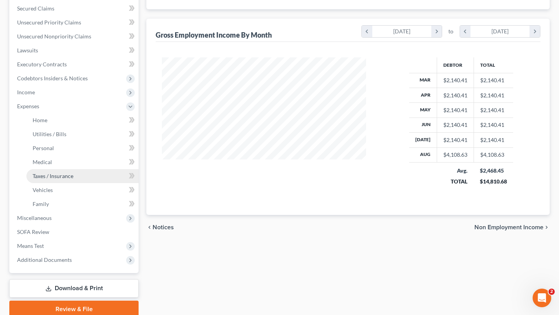
click at [64, 179] on span "Taxes / Insurance" at bounding box center [53, 176] width 41 height 7
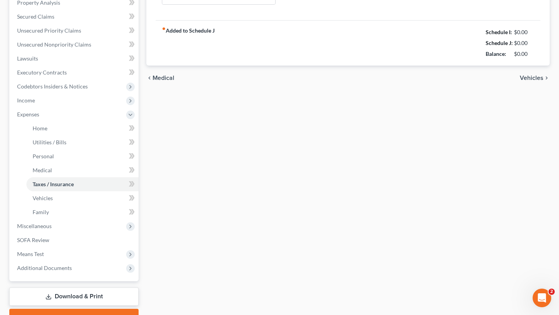
type input "0.00"
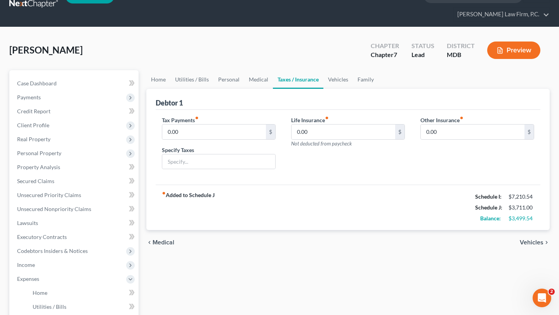
scroll to position [19, 0]
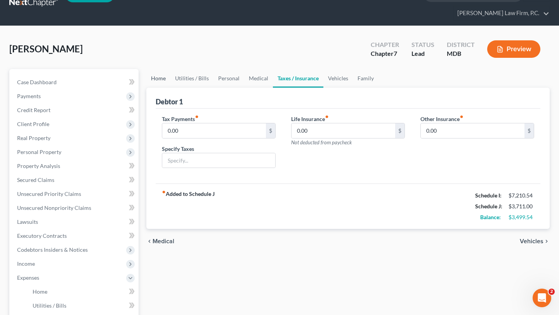
click at [162, 88] on link "Home" at bounding box center [158, 78] width 24 height 19
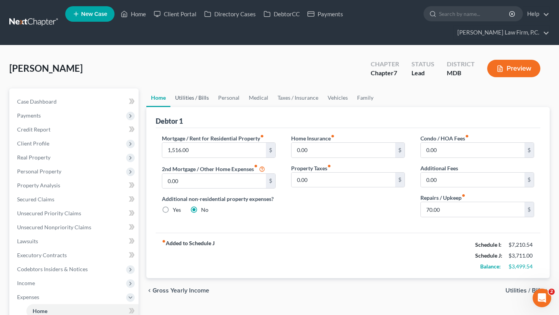
click at [207, 107] on link "Utilities / Bills" at bounding box center [192, 98] width 43 height 19
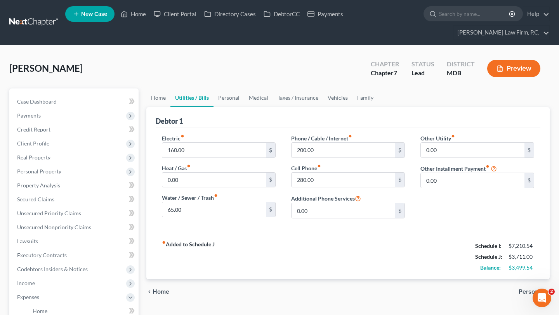
scroll to position [28, 0]
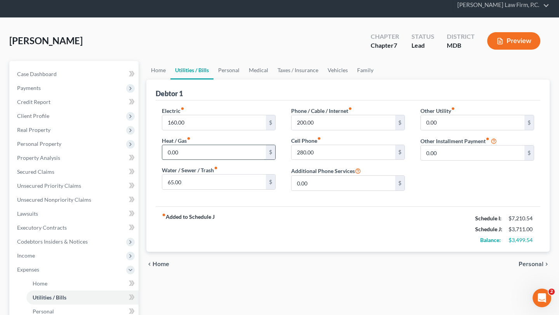
click at [259, 160] on input "0.00" at bounding box center [214, 152] width 104 height 15
type input "80.00"
click at [244, 80] on link "Personal" at bounding box center [229, 70] width 31 height 19
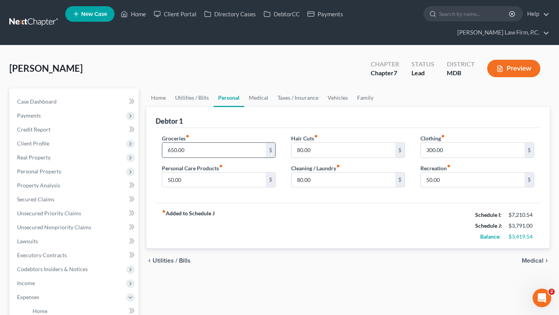
click at [241, 158] on input "650.00" at bounding box center [214, 150] width 104 height 15
type input "9"
type input "850.00"
click at [228, 188] on input "50.00" at bounding box center [214, 180] width 104 height 15
type input "1"
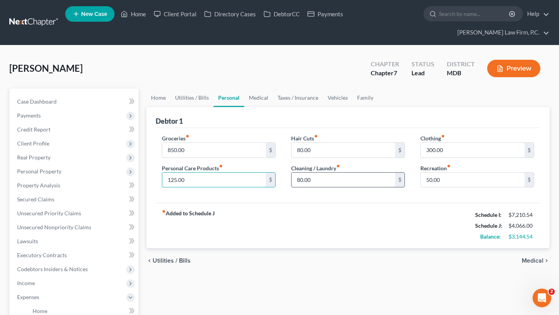
type input "125.00"
click at [341, 188] on input "80.00" at bounding box center [344, 180] width 104 height 15
type input "125.00"
click at [339, 158] on input "80.00" at bounding box center [344, 150] width 104 height 15
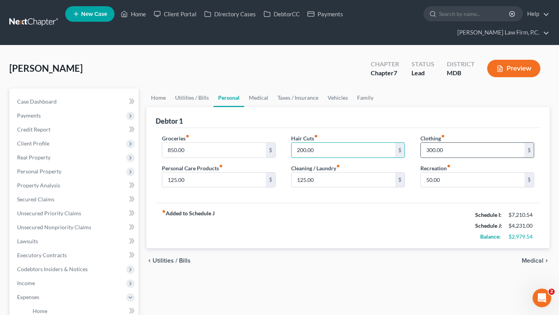
type input "200.00"
click at [456, 158] on input "300.00" at bounding box center [473, 150] width 104 height 15
type input "200.00"
click at [371, 158] on input "200.00" at bounding box center [344, 150] width 104 height 15
type input "180.00"
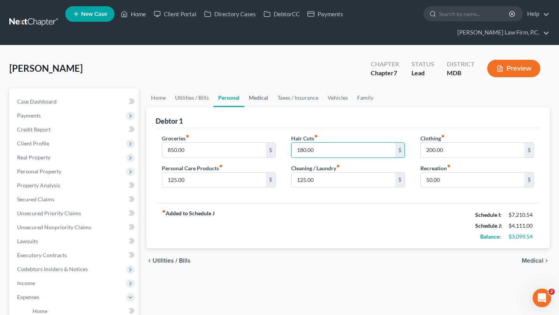
drag, startPoint x: 285, startPoint y: 112, endPoint x: 280, endPoint y: 119, distance: 8.5
click at [273, 107] on link "Medical" at bounding box center [258, 98] width 29 height 19
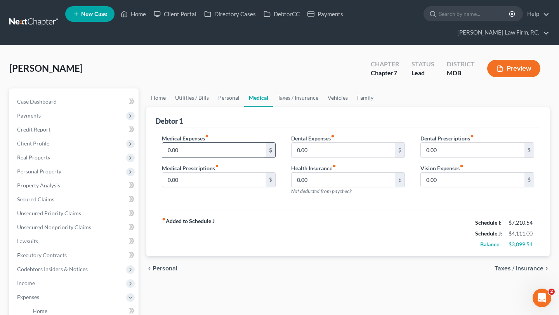
click at [237, 158] on input "0.00" at bounding box center [214, 150] width 104 height 15
type input "120.00"
click at [214, 188] on input "0.00" at bounding box center [214, 180] width 104 height 15
type input "5"
type input "75.00"
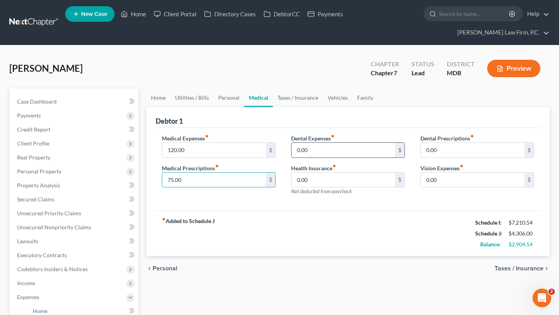
click at [341, 158] on input "0.00" at bounding box center [344, 150] width 104 height 15
type input "75.00"
click at [466, 158] on input "0.00" at bounding box center [473, 150] width 104 height 15
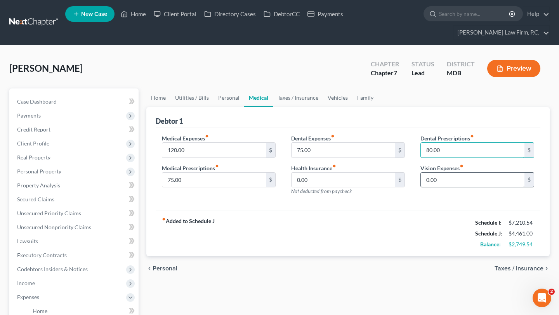
type input "80.00"
click at [459, 188] on input "0.00" at bounding box center [473, 180] width 104 height 15
type input "0"
type input "1"
type input "125.00"
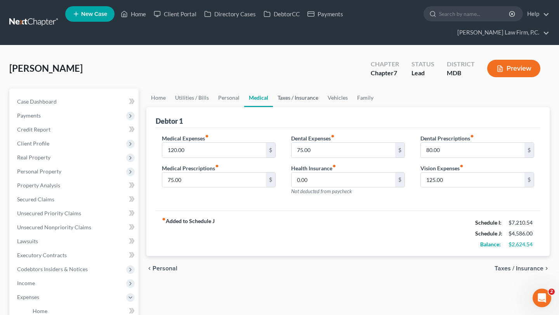
click at [323, 107] on link "Taxes / Insurance" at bounding box center [298, 98] width 50 height 19
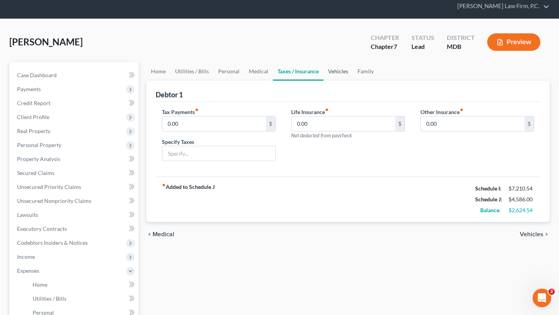
click at [353, 81] on link "Vehicles" at bounding box center [339, 71] width 30 height 19
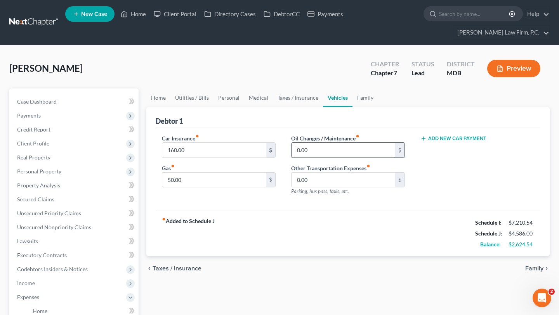
click at [322, 158] on input "0.00" at bounding box center [344, 150] width 104 height 15
type input "9"
type input "100.00"
click at [224, 188] on input "50.00" at bounding box center [214, 180] width 104 height 15
type input "250.00"
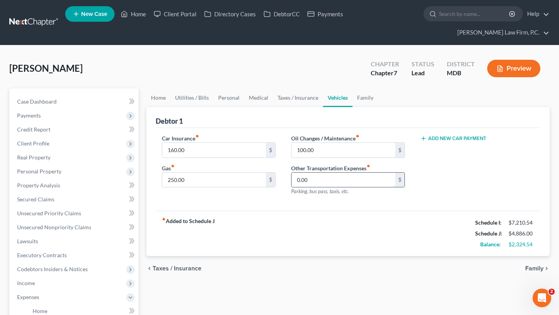
click at [317, 188] on input "0.00" at bounding box center [344, 180] width 104 height 15
type input "65.00"
click at [426, 202] on div "Add New Car Payment" at bounding box center [477, 168] width 129 height 68
click at [378, 107] on link "Family" at bounding box center [366, 98] width 26 height 19
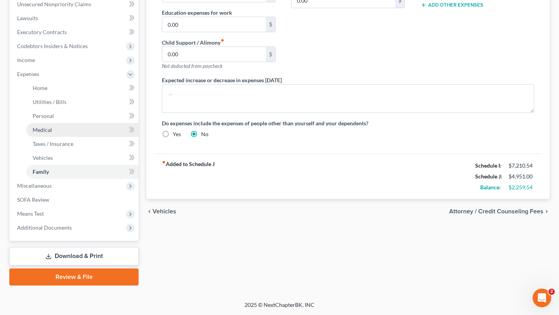
scroll to position [282, 0]
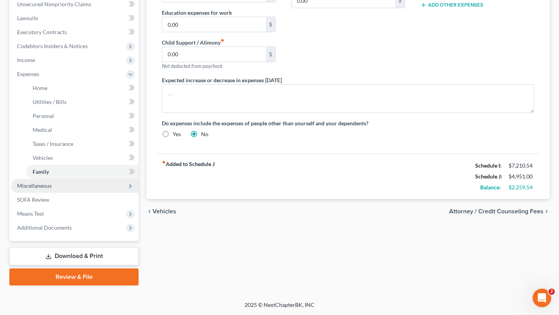
click at [52, 189] on span "Miscellaneous" at bounding box center [34, 186] width 35 height 7
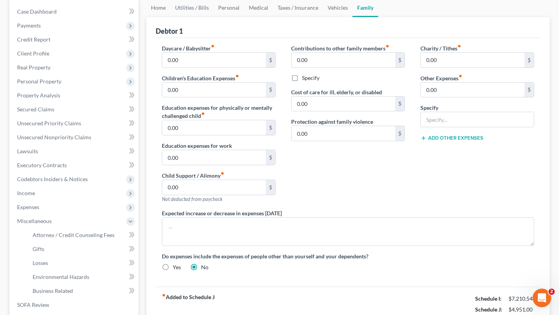
scroll to position [0, 0]
